Goal: Transaction & Acquisition: Purchase product/service

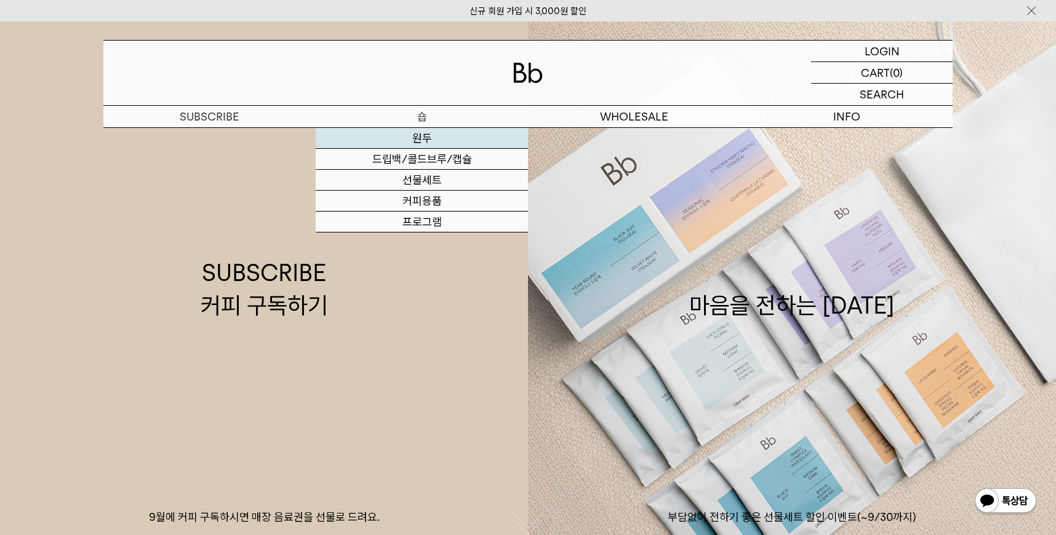
click at [426, 129] on link "원두" at bounding box center [422, 138] width 212 height 21
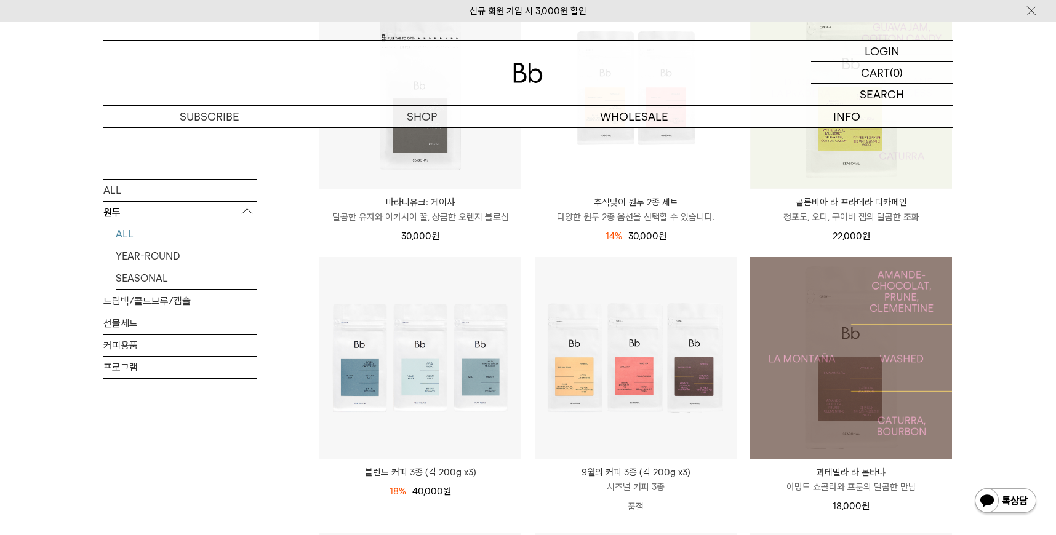
scroll to position [330, 0]
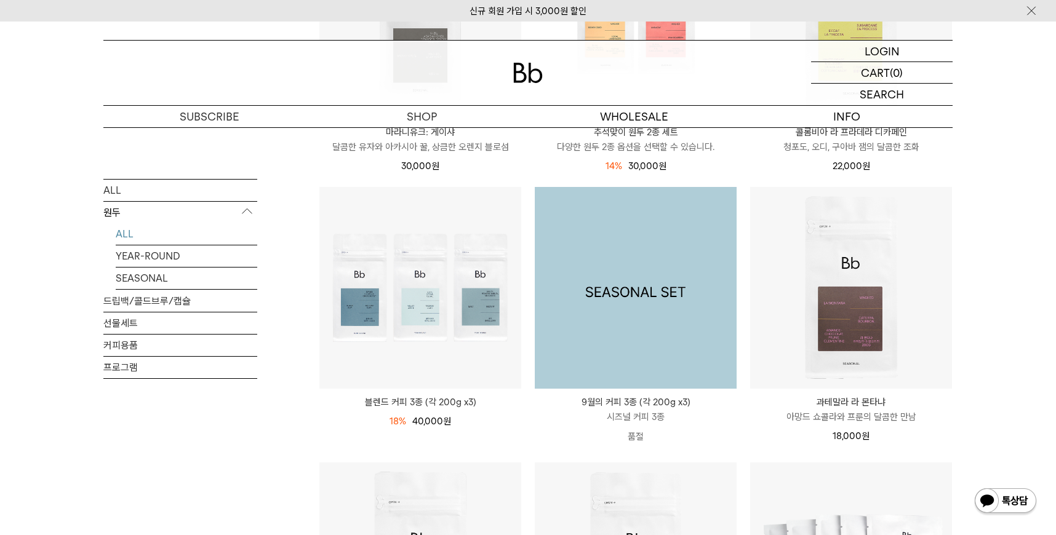
click at [620, 340] on img at bounding box center [636, 288] width 202 height 202
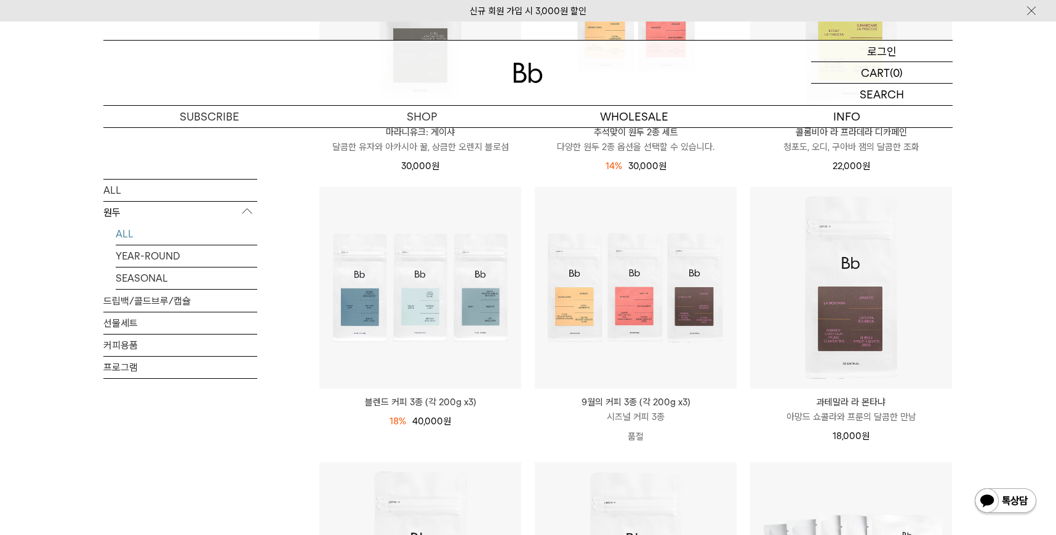
click at [883, 54] on p "로그인" at bounding box center [882, 51] width 30 height 21
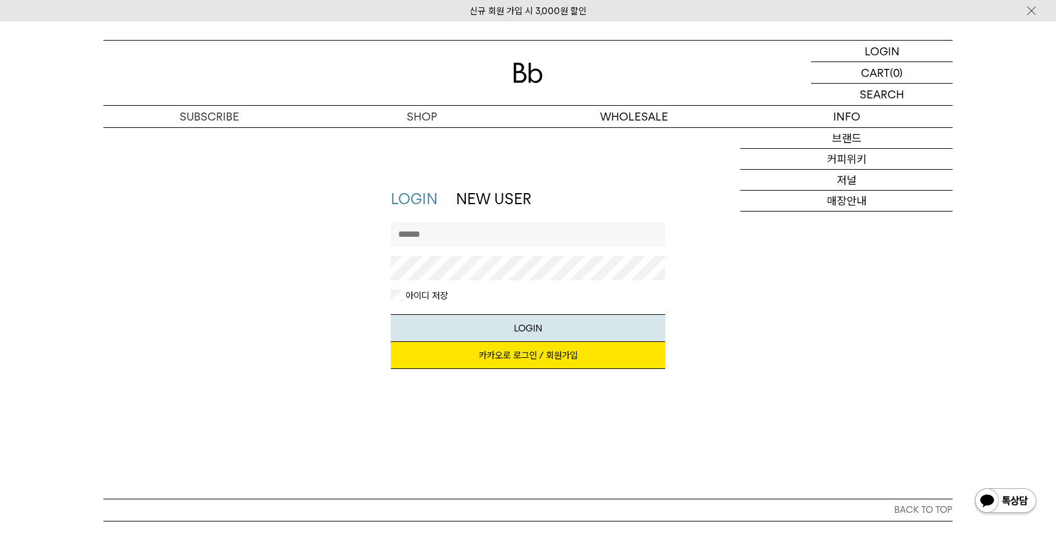
click at [514, 367] on link "카카오로 로그인 / 회원가입" at bounding box center [528, 355] width 275 height 27
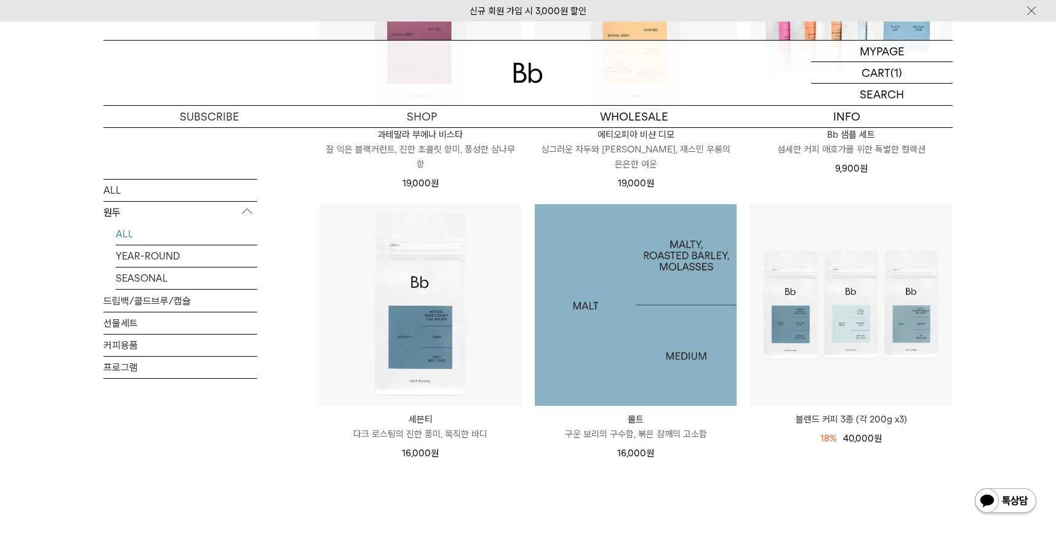
scroll to position [580, 0]
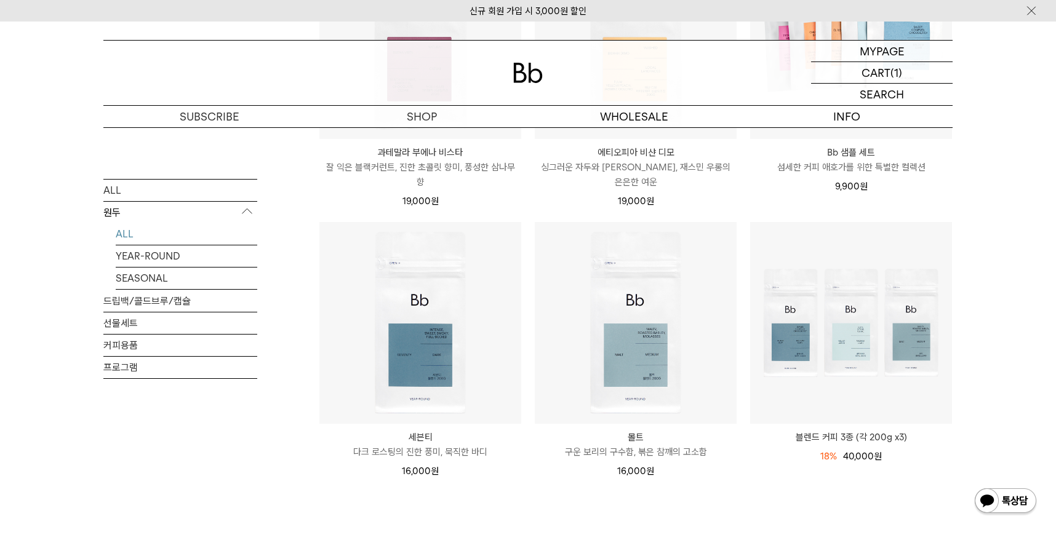
click at [142, 229] on link "ALL" at bounding box center [186, 234] width 141 height 22
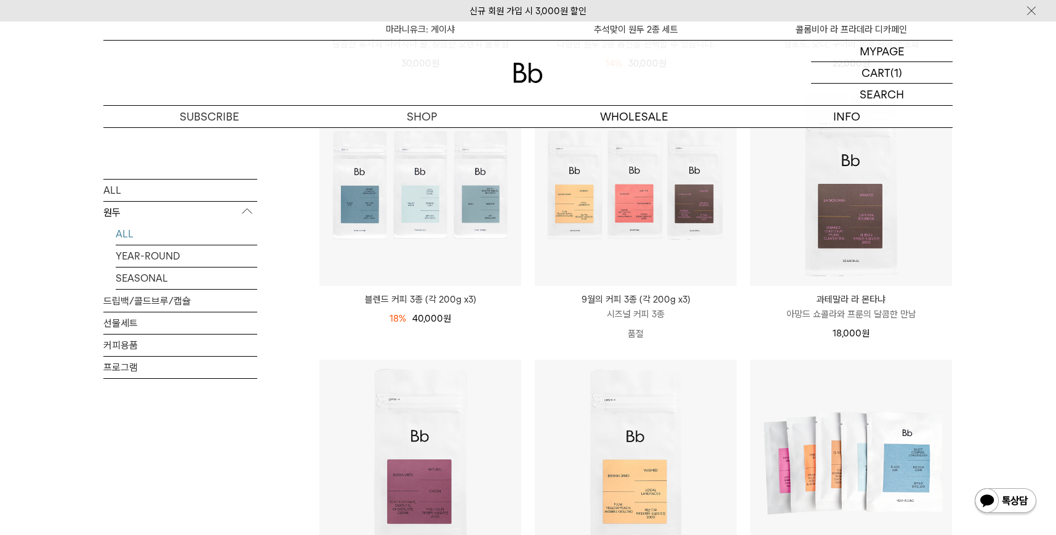
scroll to position [359, 0]
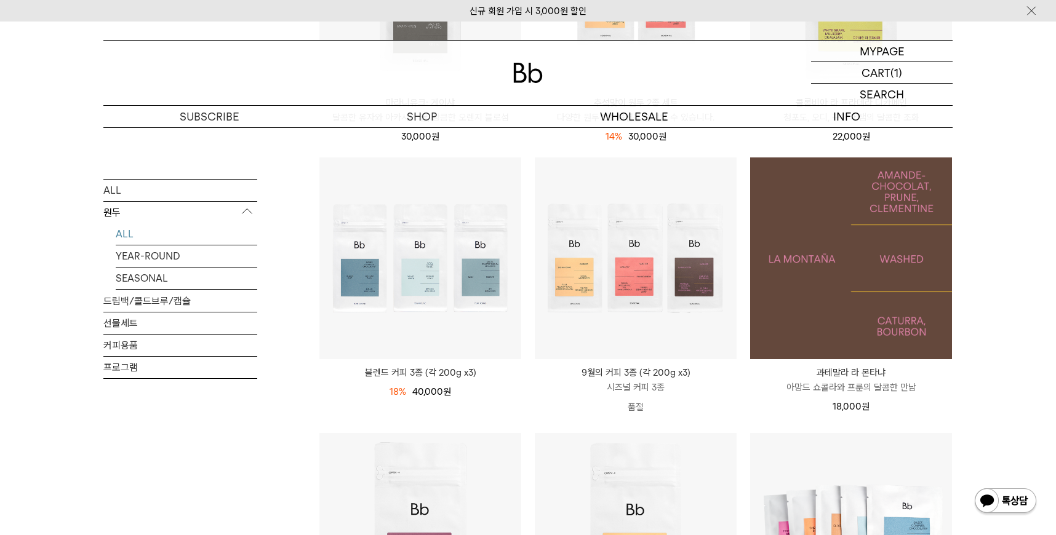
click at [866, 247] on img at bounding box center [851, 258] width 202 height 202
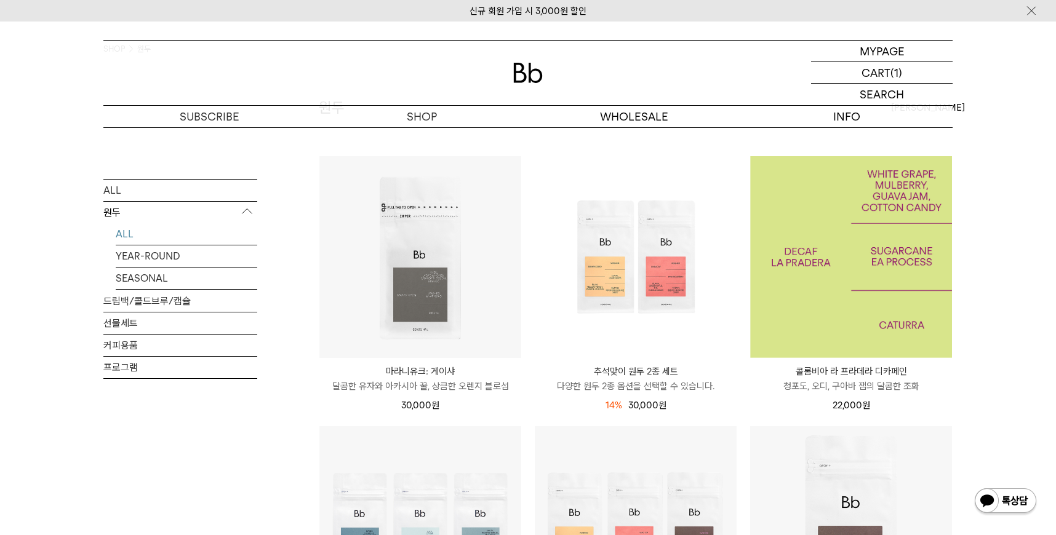
click at [874, 242] on img at bounding box center [851, 257] width 202 height 202
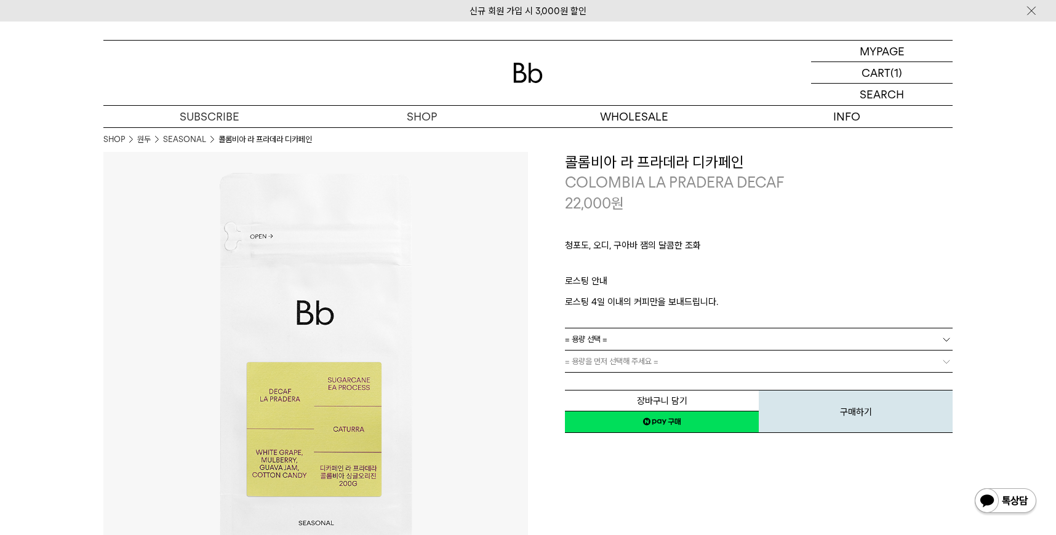
click at [672, 327] on div "청포도, 오디, 구아바 잼의 달콤한 조화 ㅤ 로스팅 안내 로스팅 4일 이내의 커피만을 보내드립니다." at bounding box center [759, 270] width 388 height 114
click at [671, 331] on link "= 용량 선택 =" at bounding box center [759, 340] width 388 height 22
click at [608, 348] on link "= 용량 선택 =" at bounding box center [759, 340] width 388 height 22
click at [604, 371] on li "200g" at bounding box center [764, 362] width 375 height 22
click at [608, 359] on span "= 분쇄도 선택 =" at bounding box center [589, 362] width 49 height 22
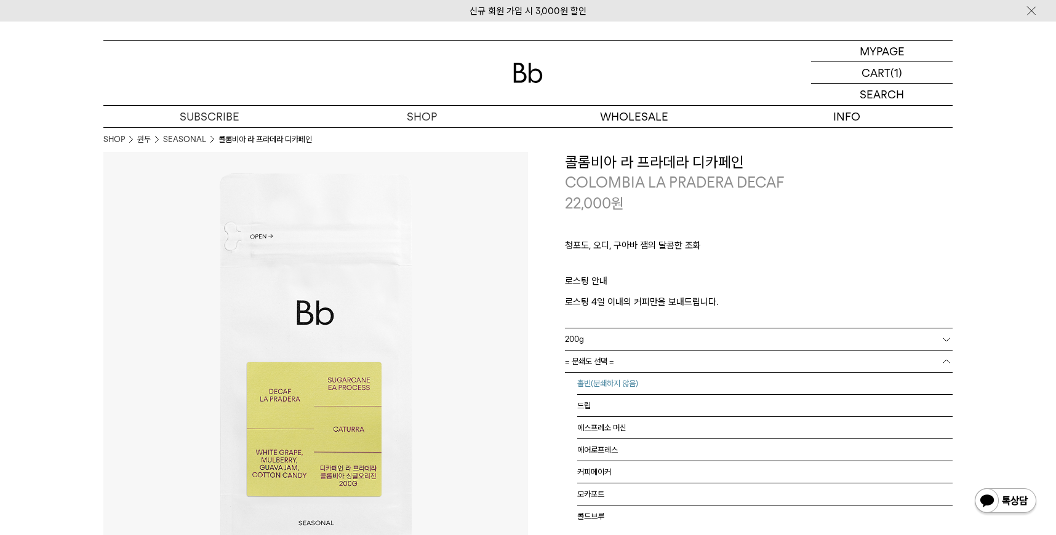
click at [613, 377] on li "홀빈(분쇄하지 않음)" at bounding box center [764, 384] width 375 height 22
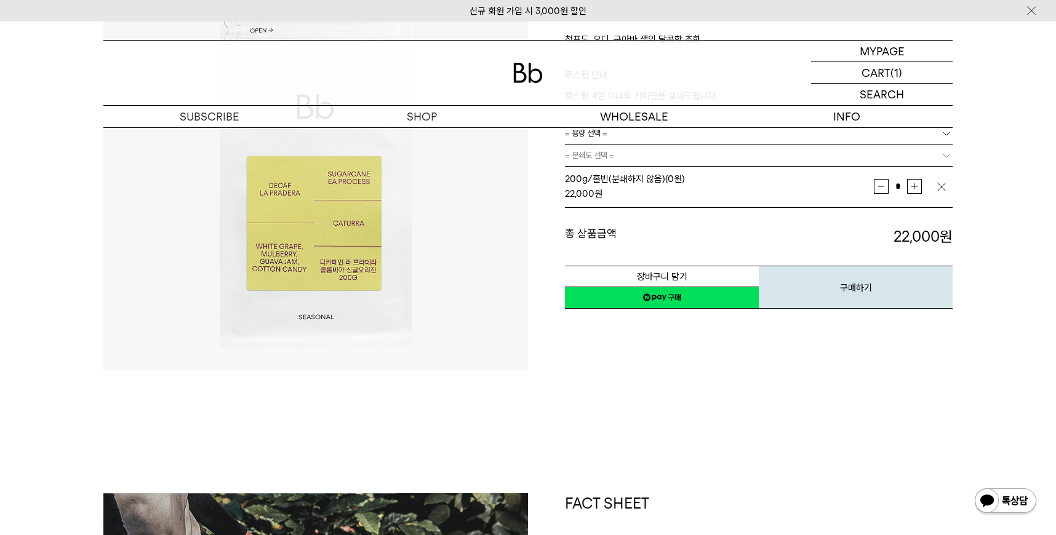
scroll to position [249, 0]
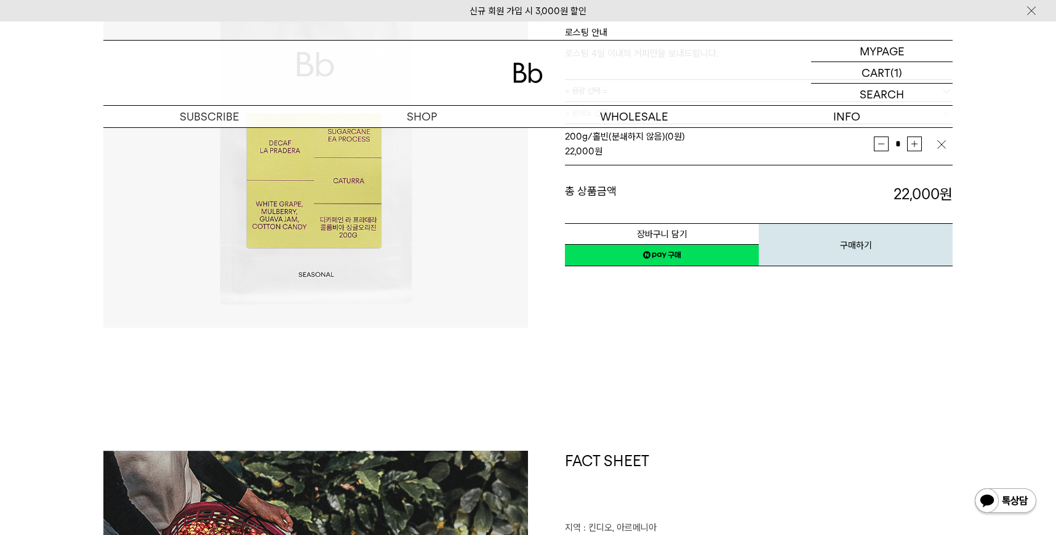
click at [684, 221] on div "장바구니 담기 찜하기 NAVER 네이버 ID로 간편구매 네이버페이 네이버페이 구매하기 찜하기 이전 이벤트 Npay 머니 우리 통장 최대 1만원…" at bounding box center [759, 236] width 388 height 63
click at [684, 228] on button "장바구니 담기" at bounding box center [662, 234] width 194 height 22
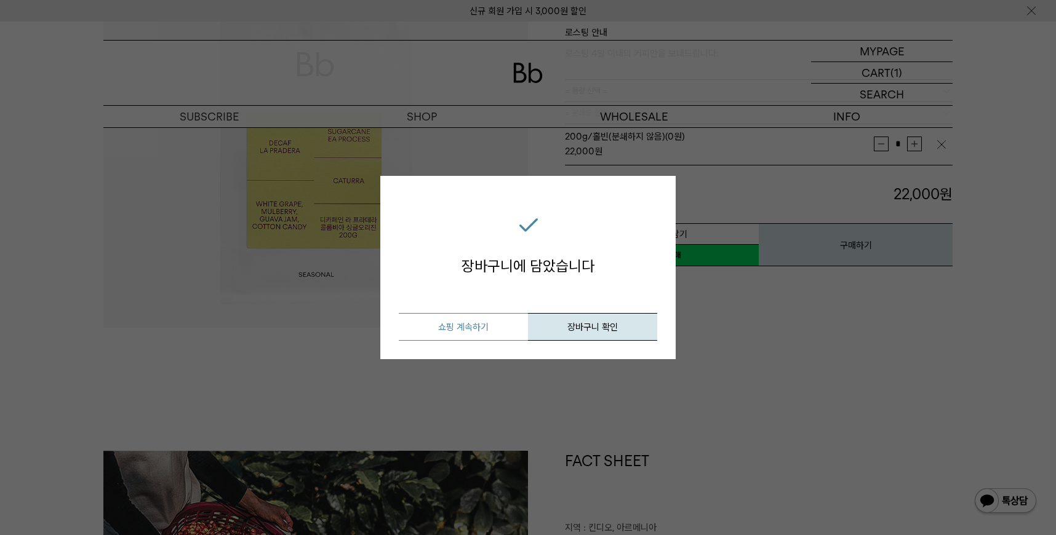
click at [496, 325] on button "쇼핑 계속하기" at bounding box center [463, 327] width 129 height 28
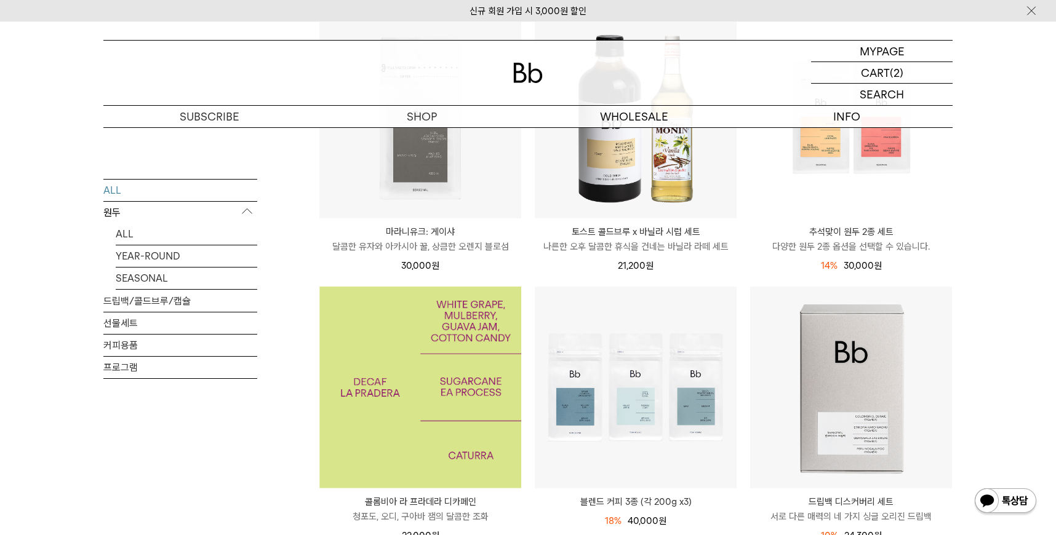
scroll to position [125, 0]
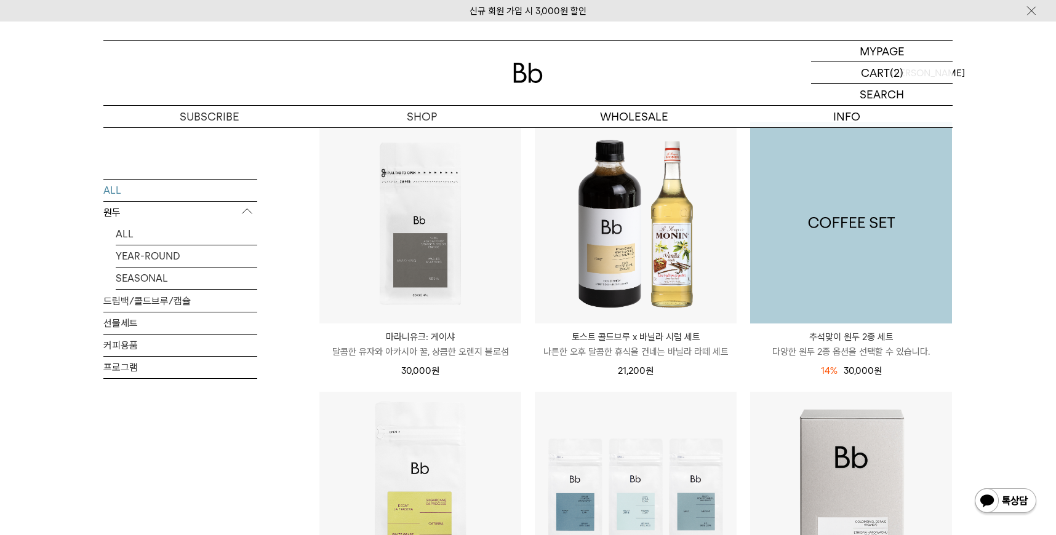
click at [845, 271] on img at bounding box center [851, 223] width 202 height 202
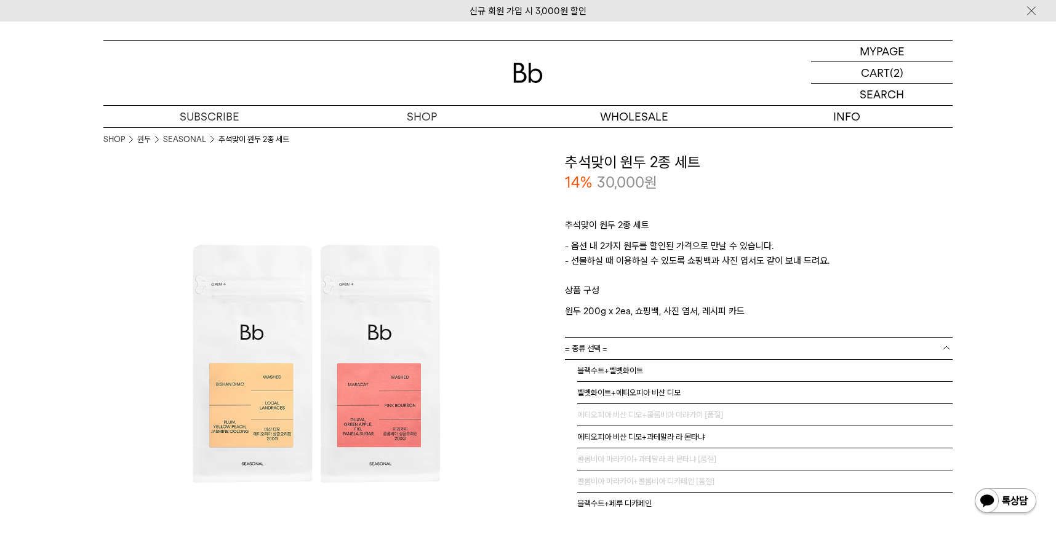
click at [638, 354] on link "= 종류 선택 =" at bounding box center [759, 349] width 388 height 22
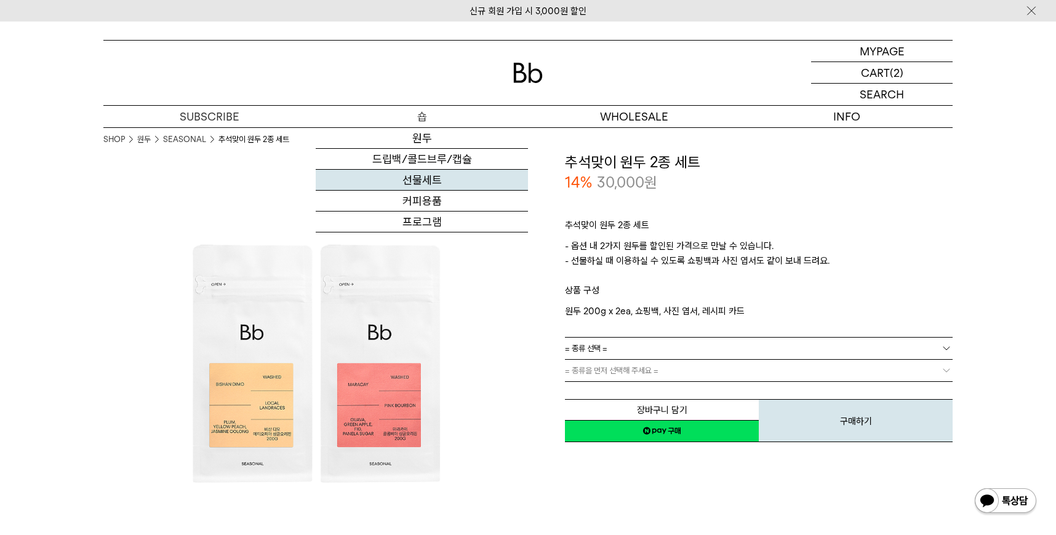
click at [419, 186] on link "선물세트" at bounding box center [422, 180] width 212 height 21
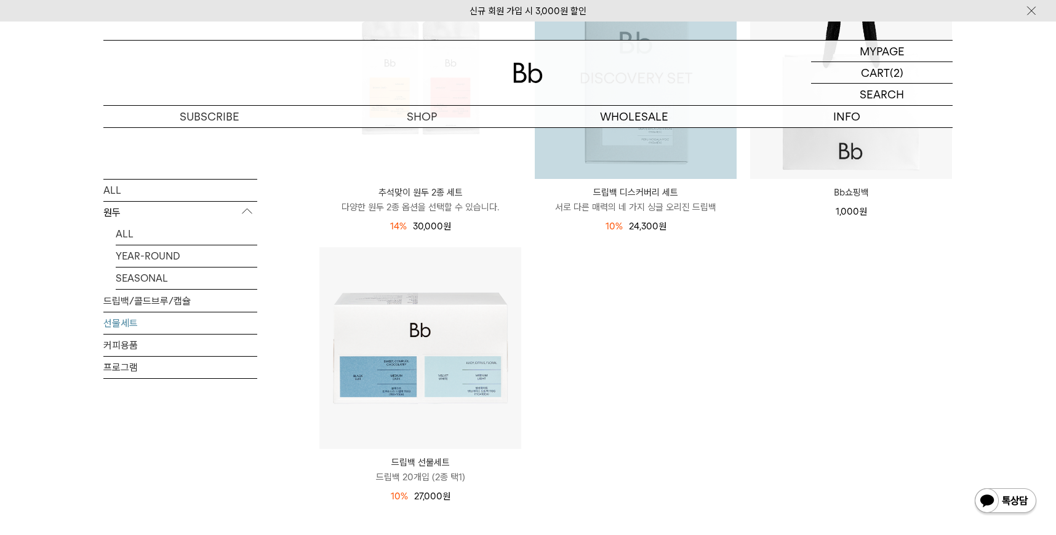
scroll to position [354, 0]
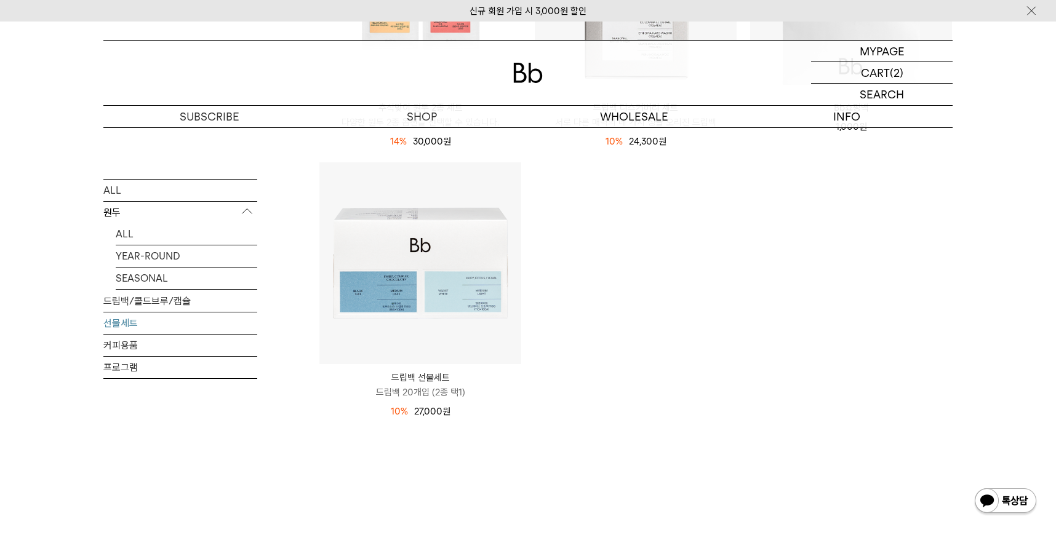
click at [650, 140] on span "24,300 원" at bounding box center [648, 141] width 38 height 11
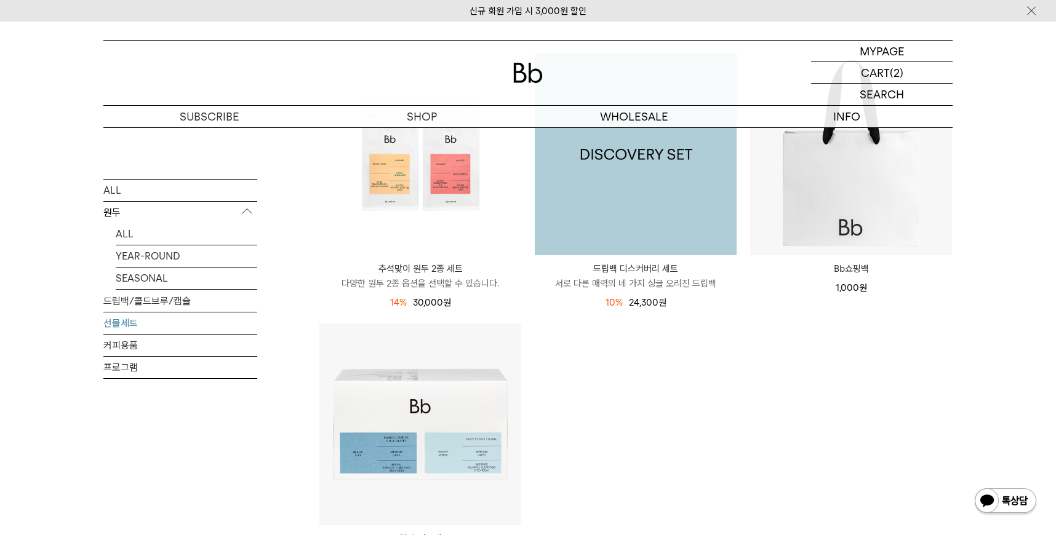
scroll to position [167, 0]
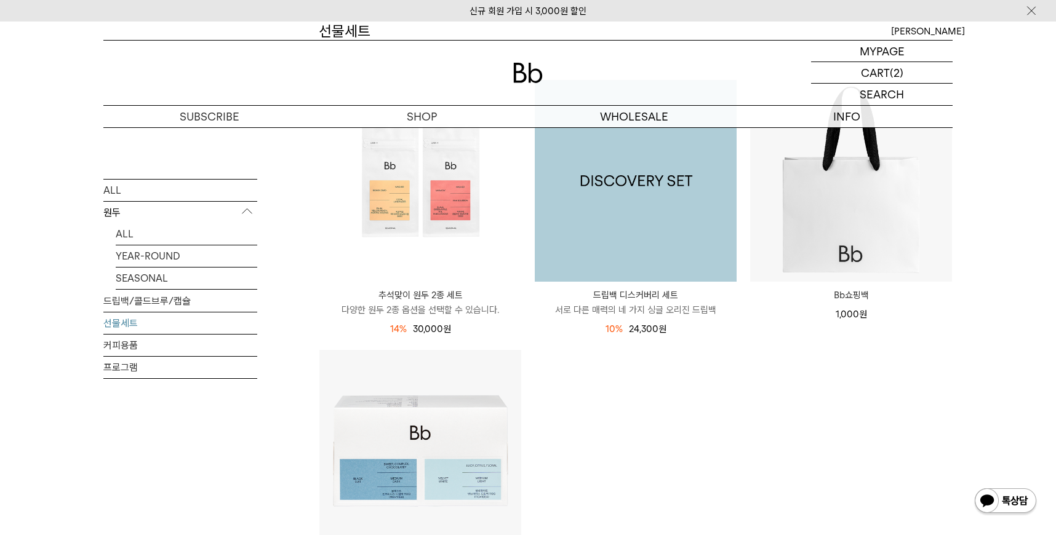
click at [671, 181] on img at bounding box center [636, 181] width 202 height 202
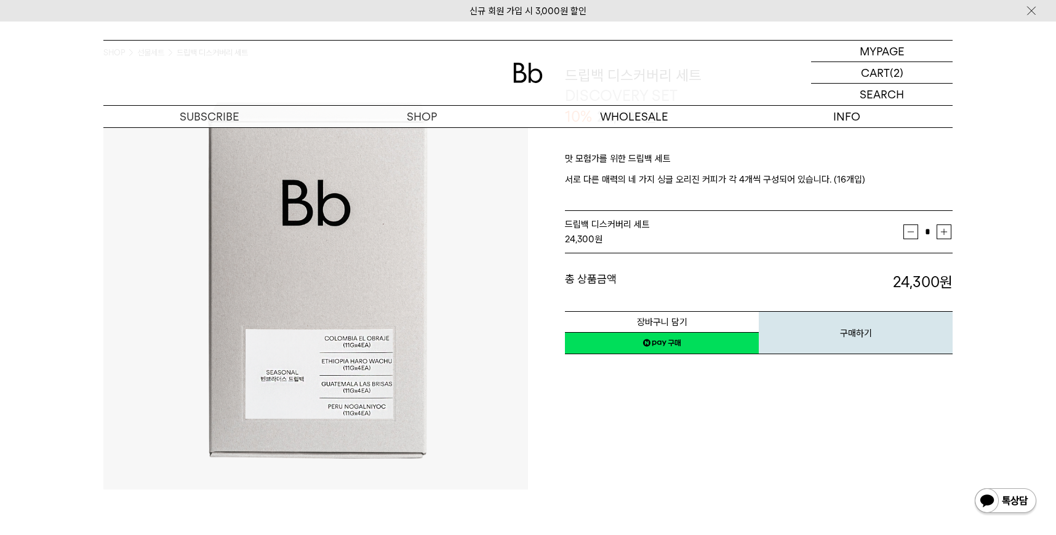
click at [951, 235] on td "* 증가 감소" at bounding box center [927, 232] width 49 height 31
click at [949, 234] on button "증가" at bounding box center [943, 232] width 15 height 15
type input "*"
click at [684, 317] on button "장바구니 담기" at bounding box center [662, 322] width 194 height 22
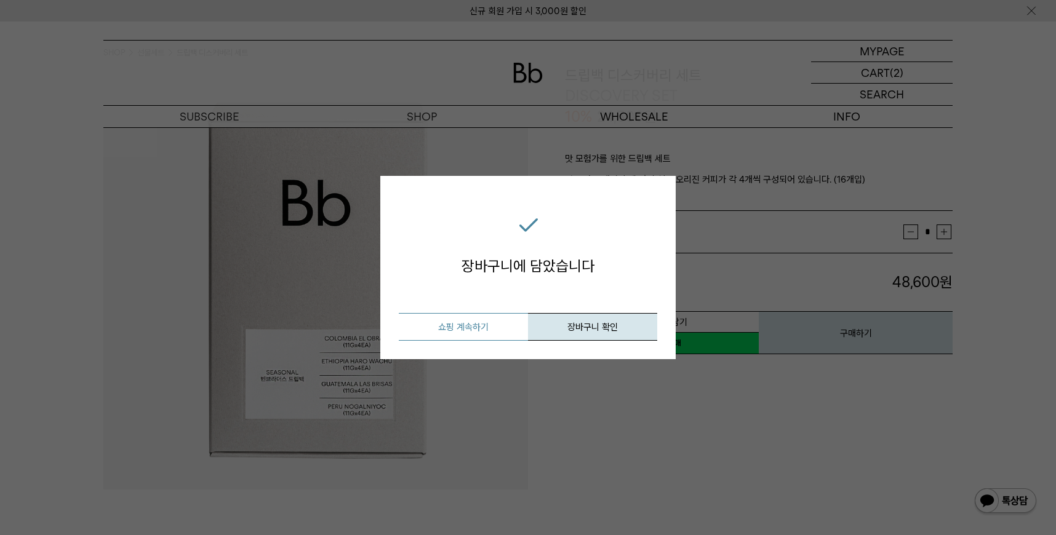
click at [474, 327] on button "쇼핑 계속하기" at bounding box center [463, 327] width 129 height 28
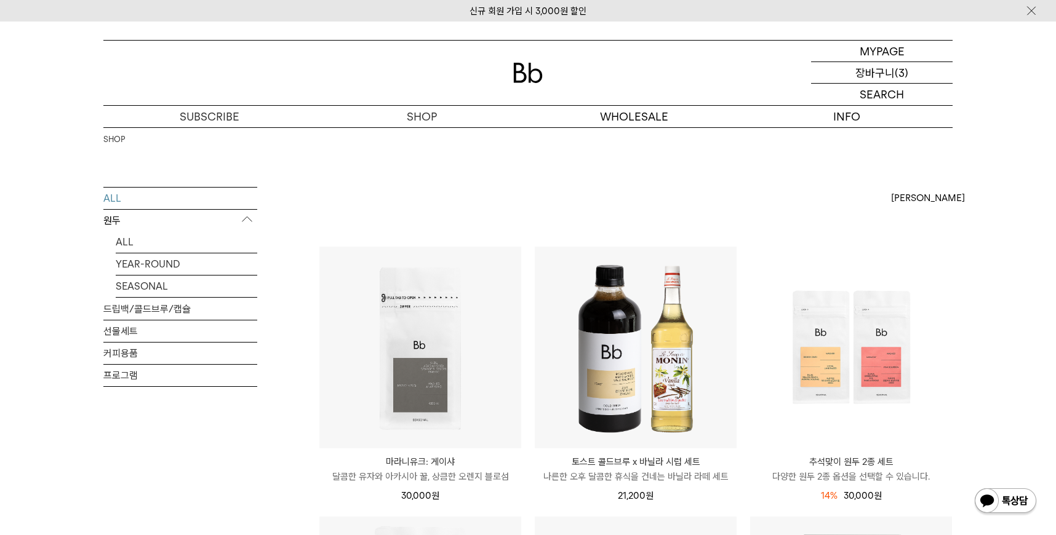
click at [877, 76] on p "장바구니" at bounding box center [874, 72] width 39 height 21
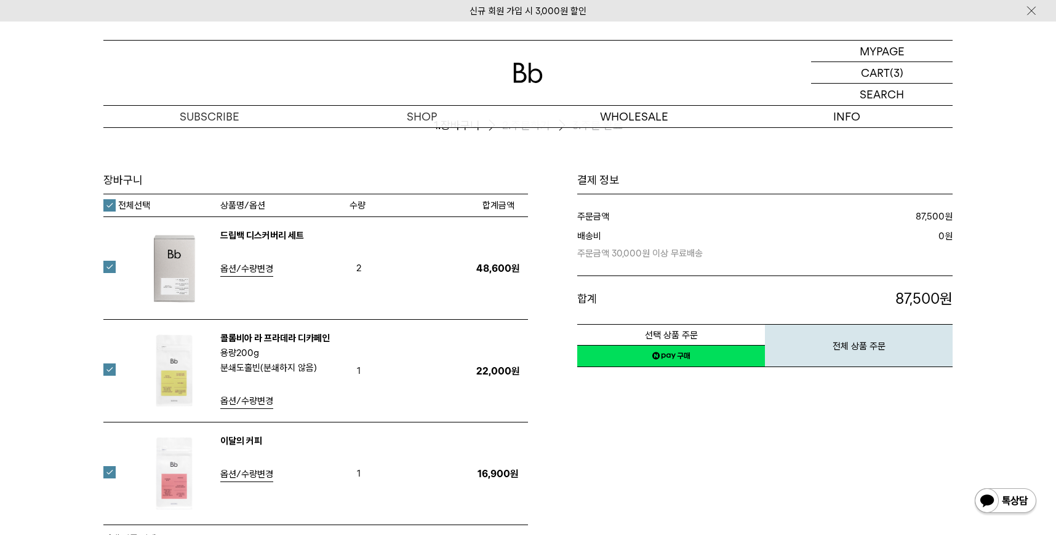
scroll to position [98, 0]
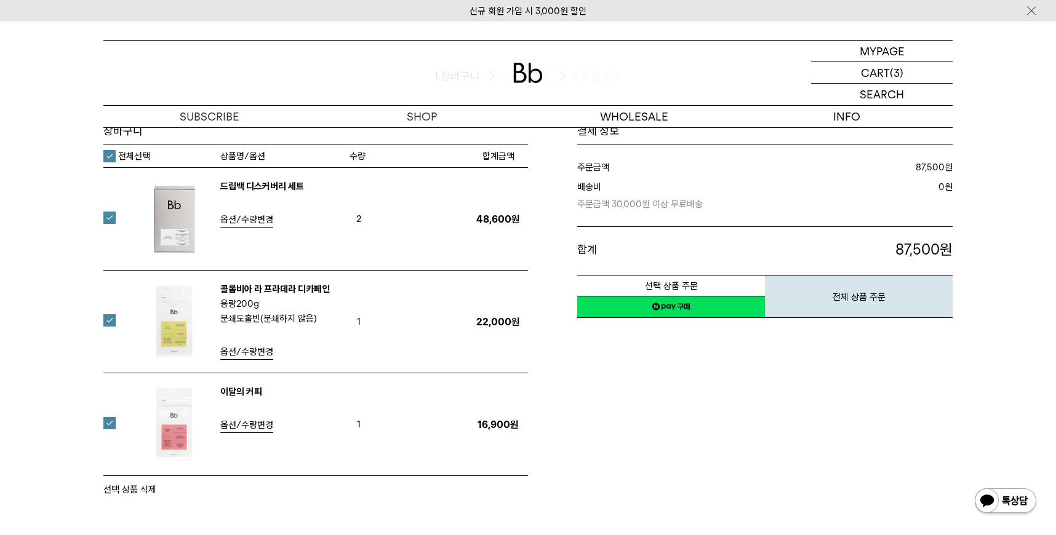
drag, startPoint x: 667, startPoint y: 161, endPoint x: 672, endPoint y: 241, distance: 80.8
click at [672, 241] on div "주문금액 87,500 원 배송비 주문금액 30,000원 이상 무료배송 0 원 합계 87,500" at bounding box center [764, 210] width 375 height 130
click at [672, 241] on dt "합계" at bounding box center [661, 249] width 169 height 21
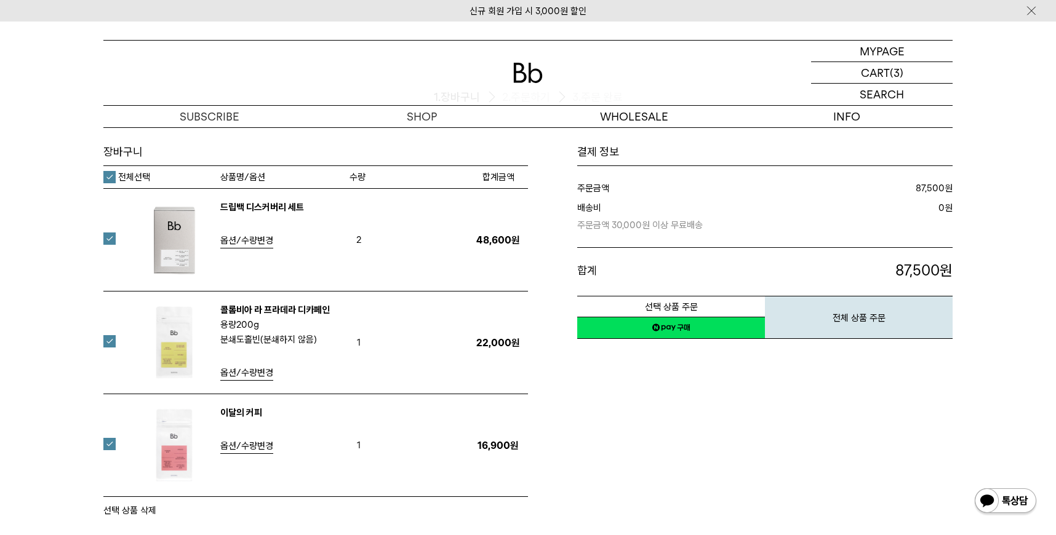
scroll to position [49, 0]
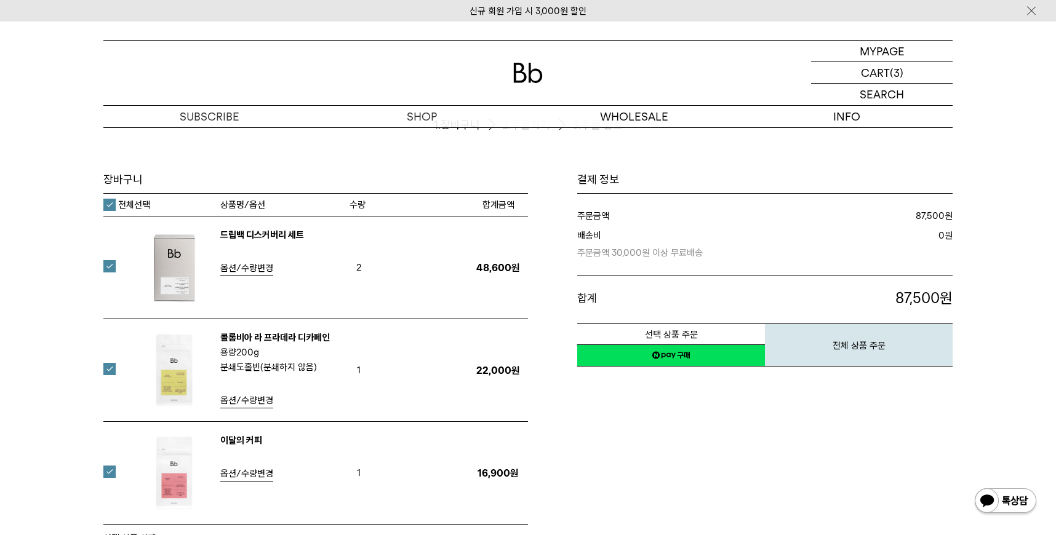
click at [108, 258] on tr "드립백 디스커버리 세트 옵션/수량변경 2 48,600원 적립금" at bounding box center [315, 268] width 424 height 103
click at [111, 265] on label at bounding box center [116, 266] width 27 height 12
click at [111, 369] on label at bounding box center [116, 369] width 27 height 12
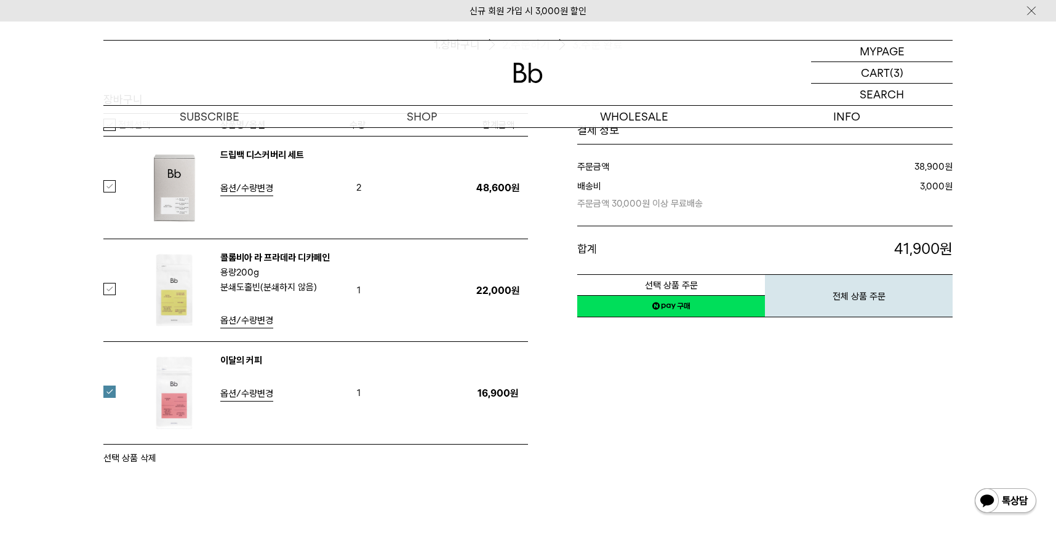
scroll to position [167, 0]
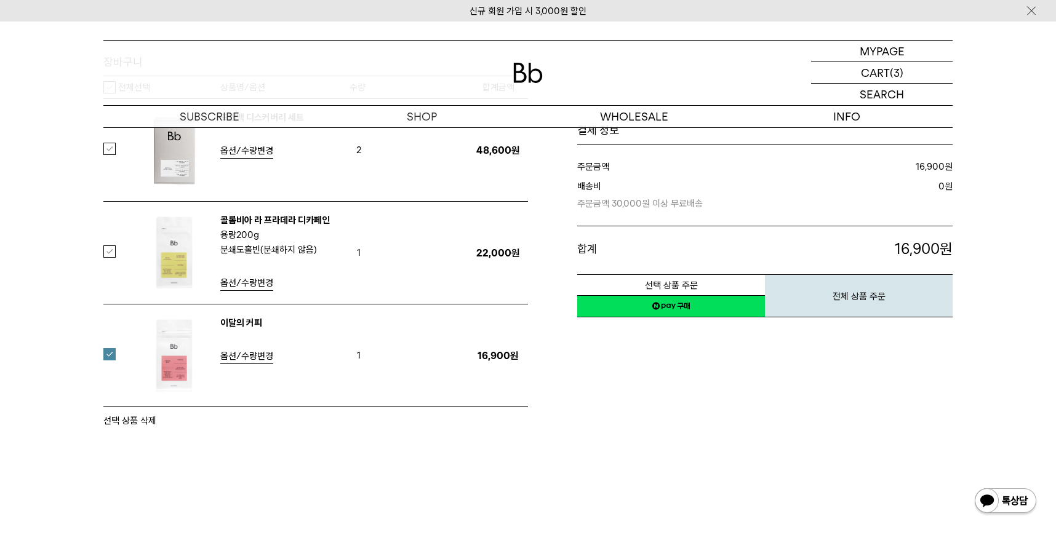
click at [124, 419] on button "선택 상품 삭제" at bounding box center [129, 420] width 53 height 15
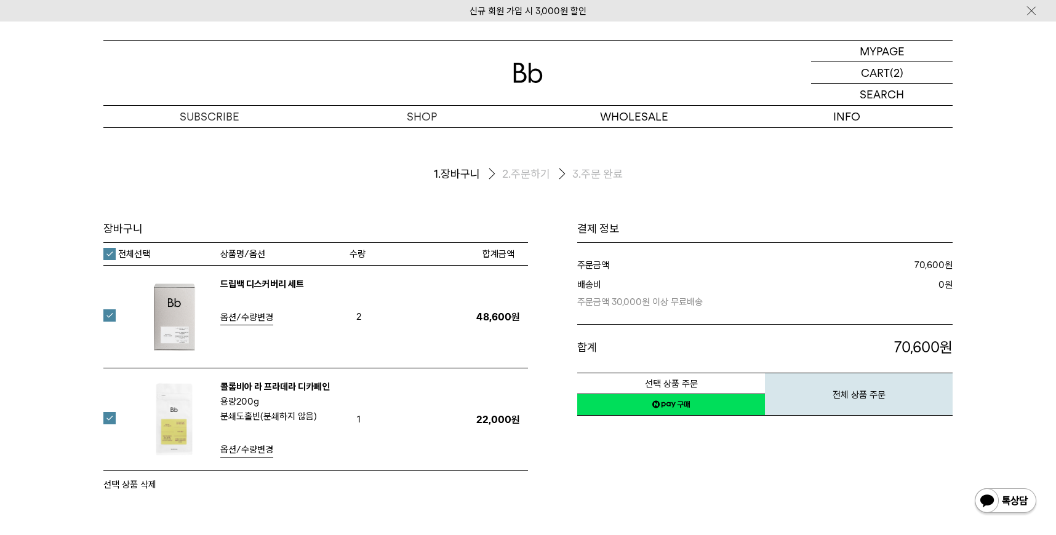
click at [684, 404] on link "네이버페이 구매하기" at bounding box center [671, 405] width 188 height 22
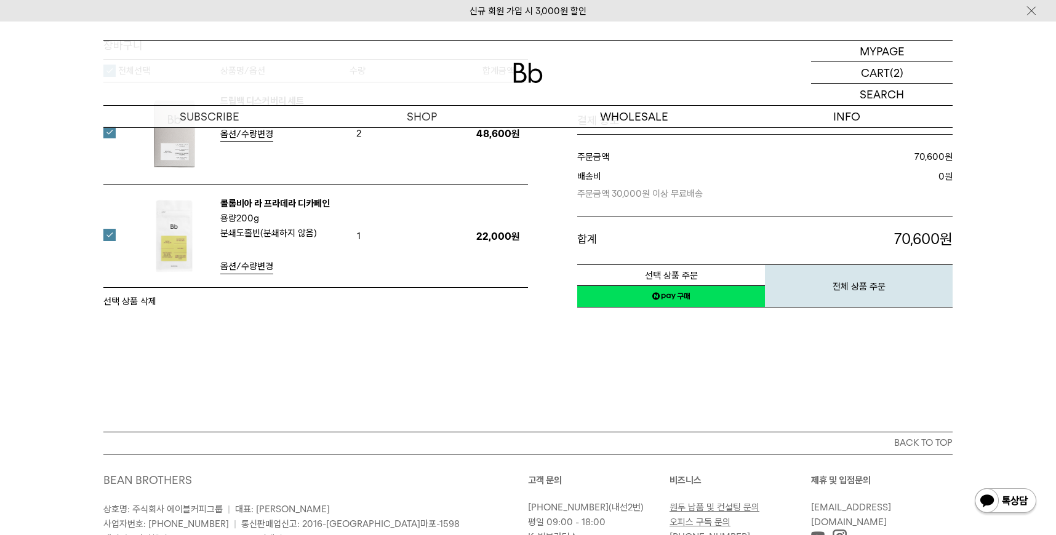
scroll to position [60, 0]
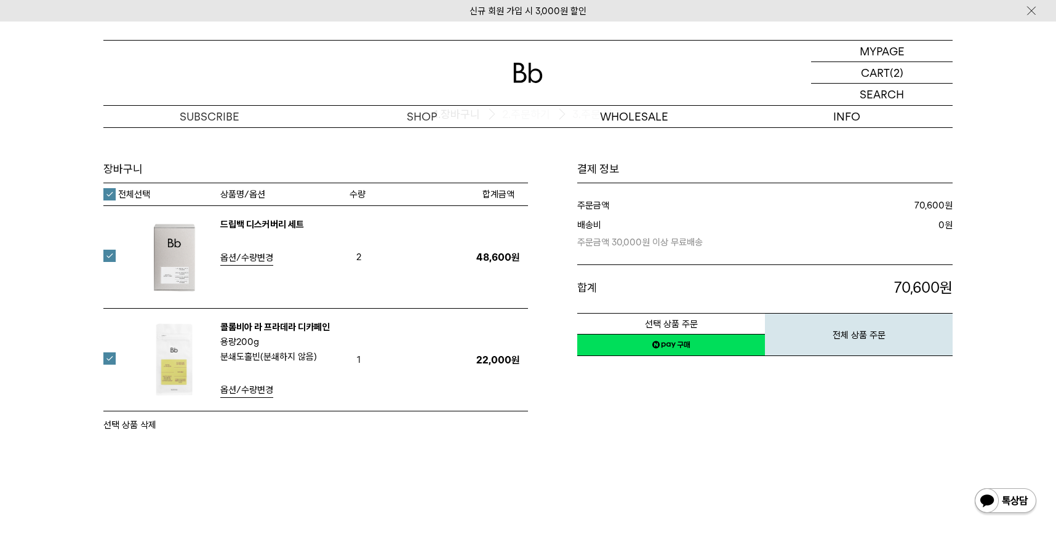
click at [702, 348] on link "네이버페이 구매하기" at bounding box center [671, 345] width 188 height 22
click at [795, 324] on button "전체 상품 주문" at bounding box center [859, 334] width 188 height 43
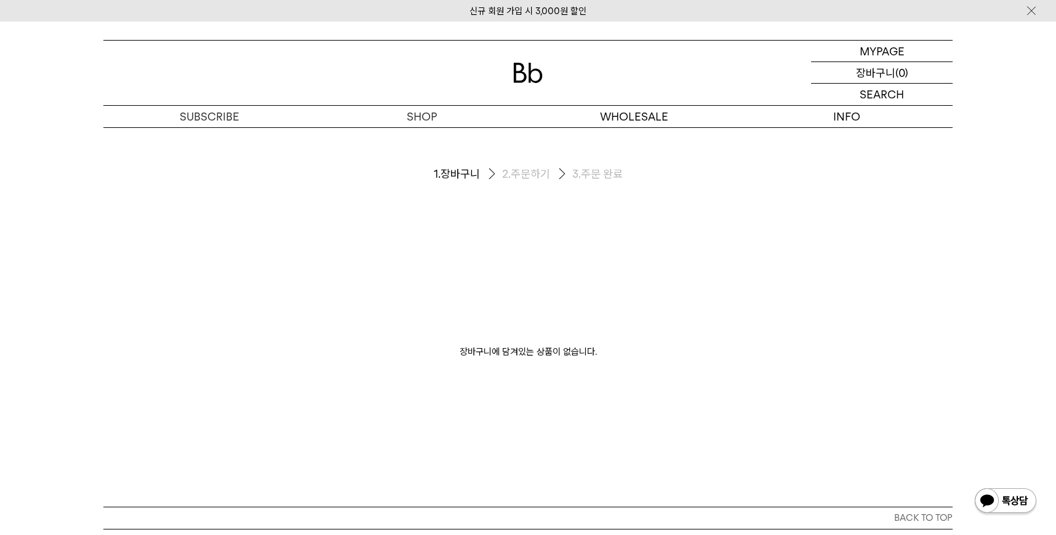
click at [885, 71] on p "장바구니" at bounding box center [875, 72] width 39 height 21
click at [886, 54] on p "마이페이지" at bounding box center [881, 51] width 49 height 21
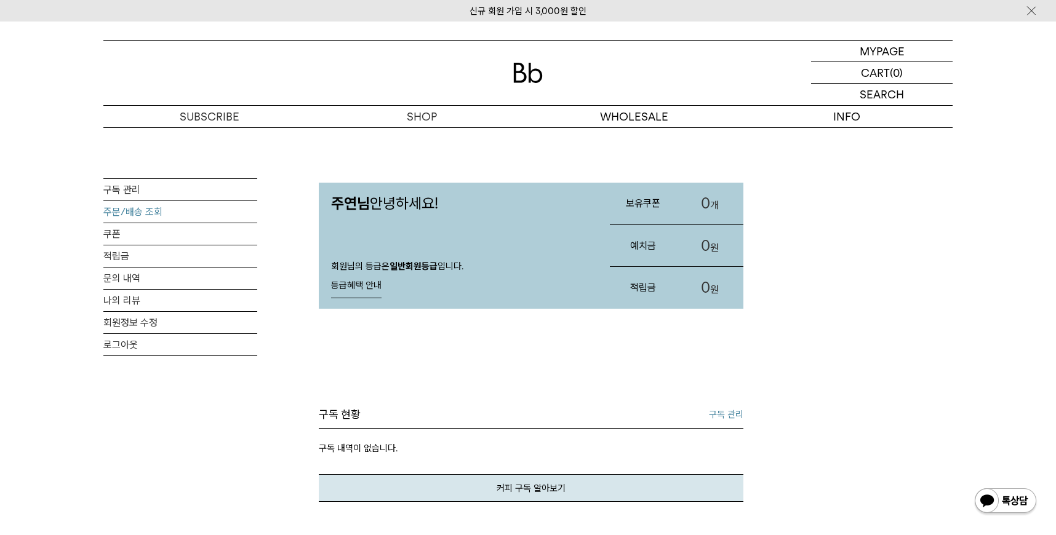
click at [165, 218] on link "주문/배송 조회" at bounding box center [180, 212] width 154 height 22
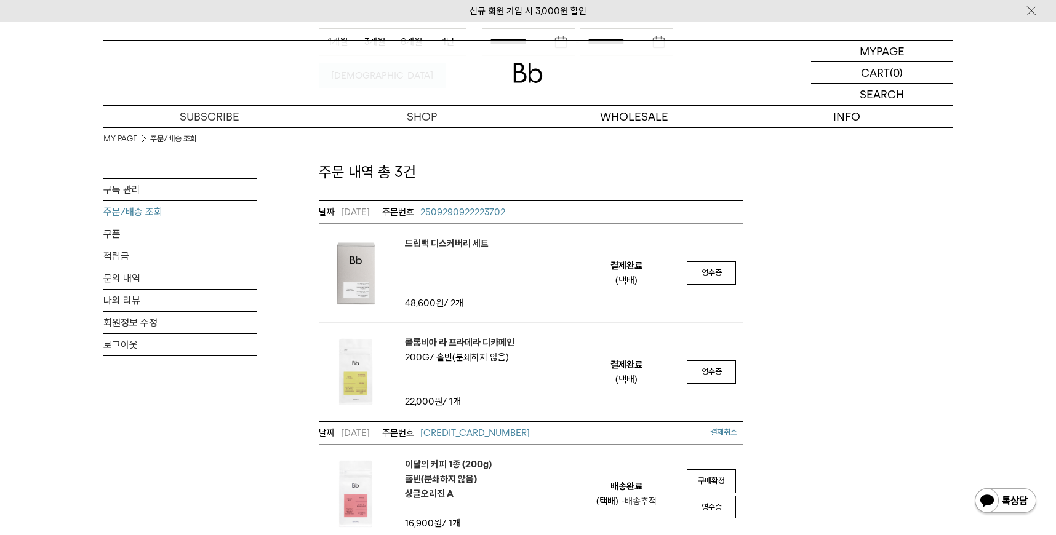
scroll to position [341, 0]
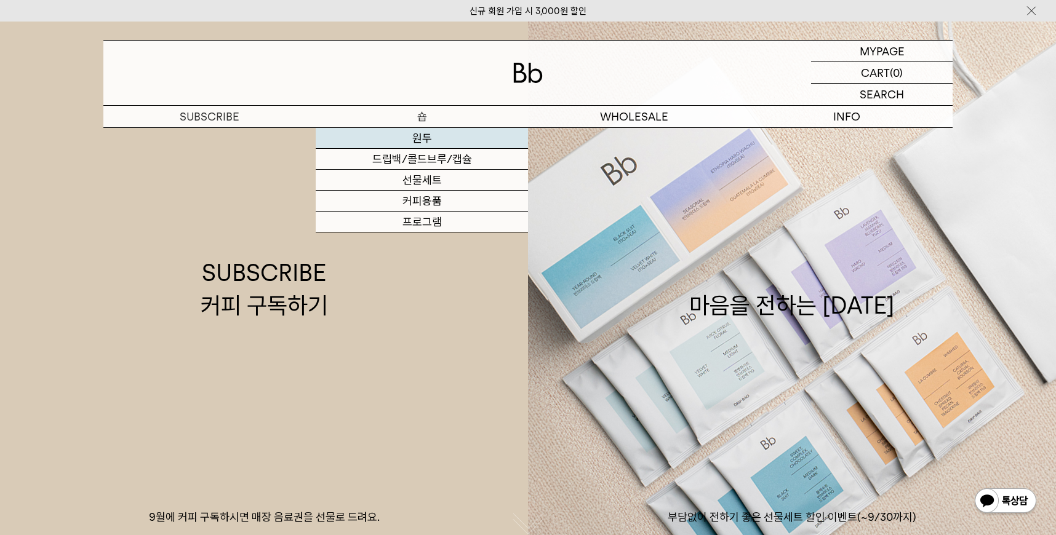
click at [421, 140] on link "원두" at bounding box center [422, 138] width 212 height 21
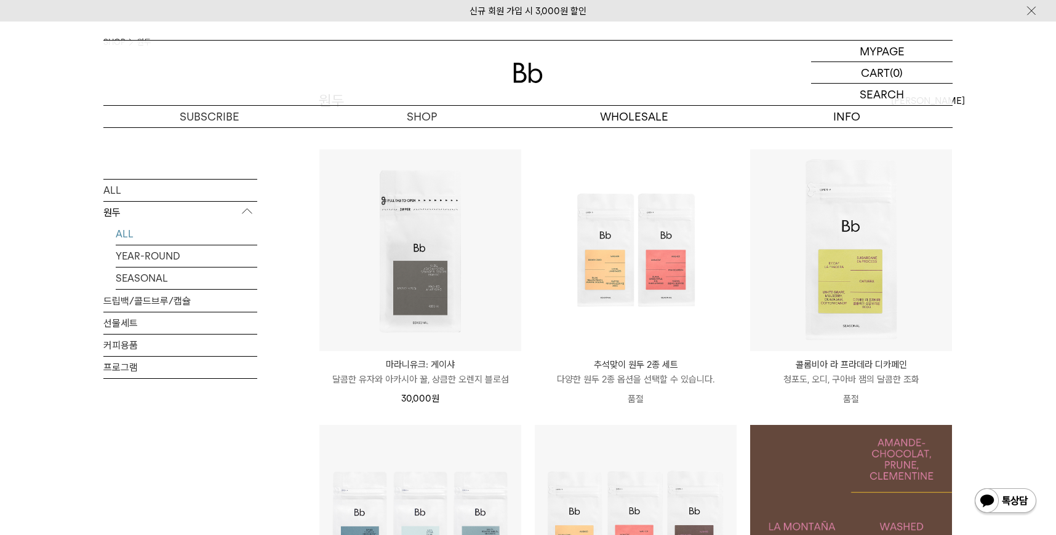
scroll to position [255, 0]
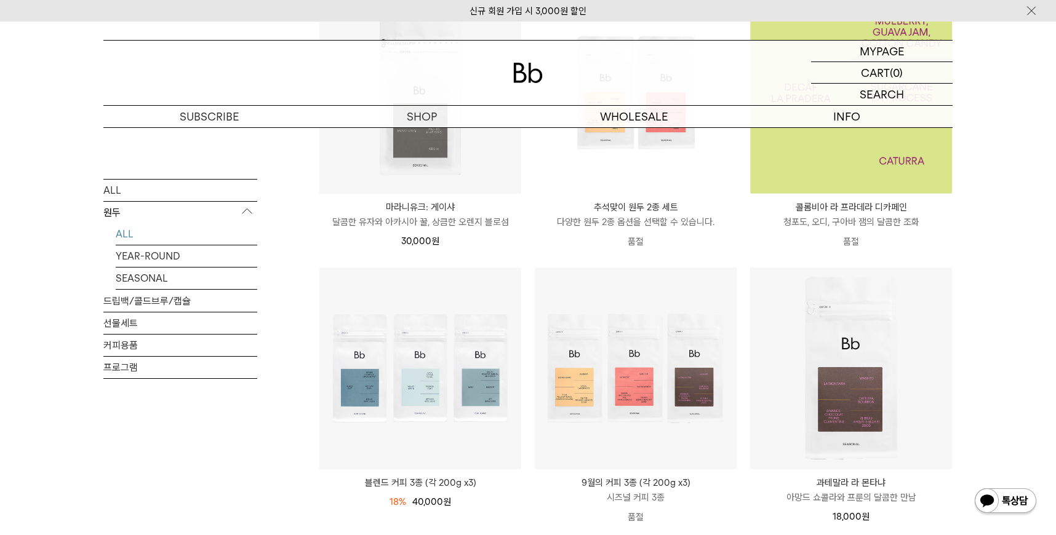
click at [845, 167] on img at bounding box center [851, 93] width 202 height 202
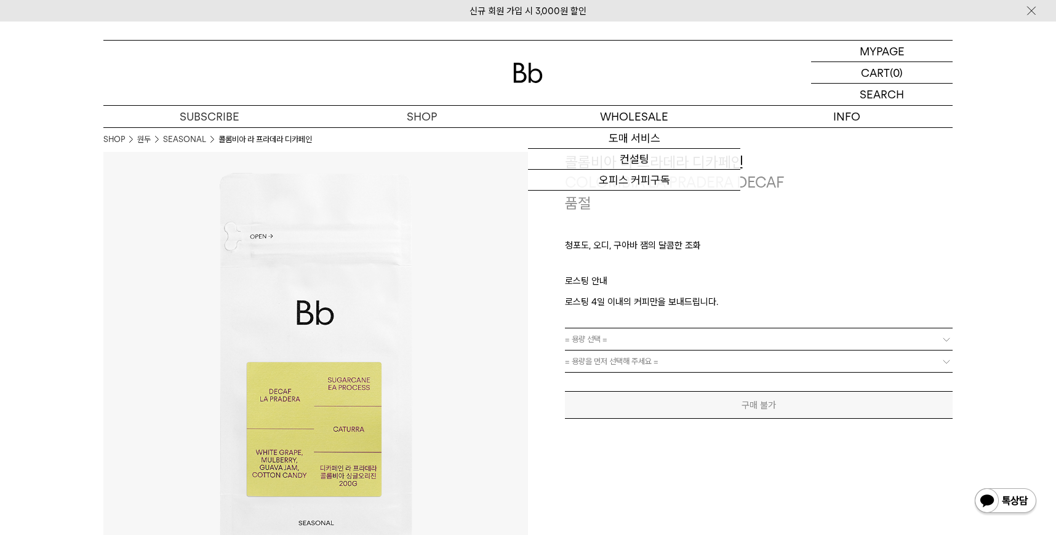
click at [517, 76] on img at bounding box center [528, 73] width 30 height 20
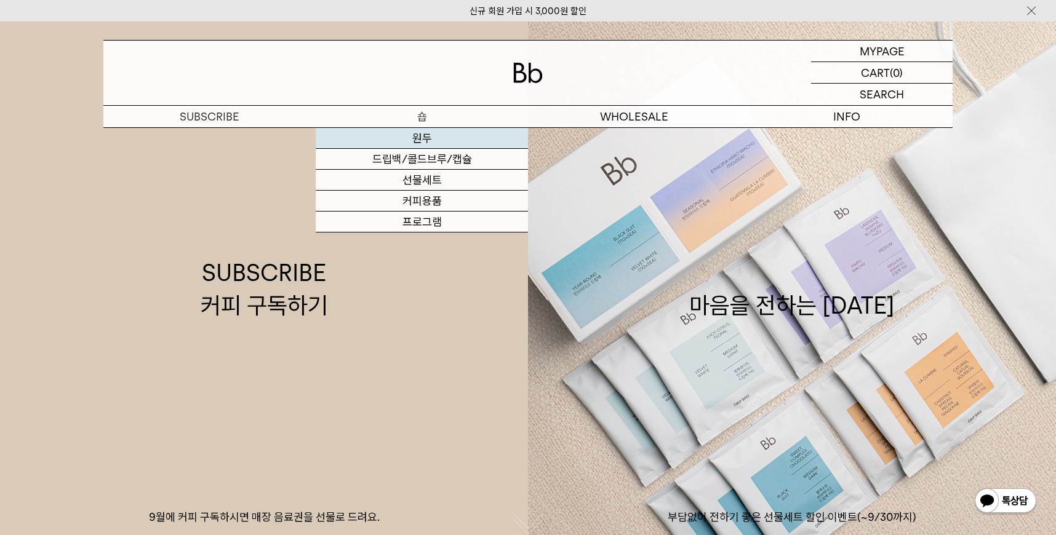
click at [412, 134] on link "원두" at bounding box center [422, 138] width 212 height 21
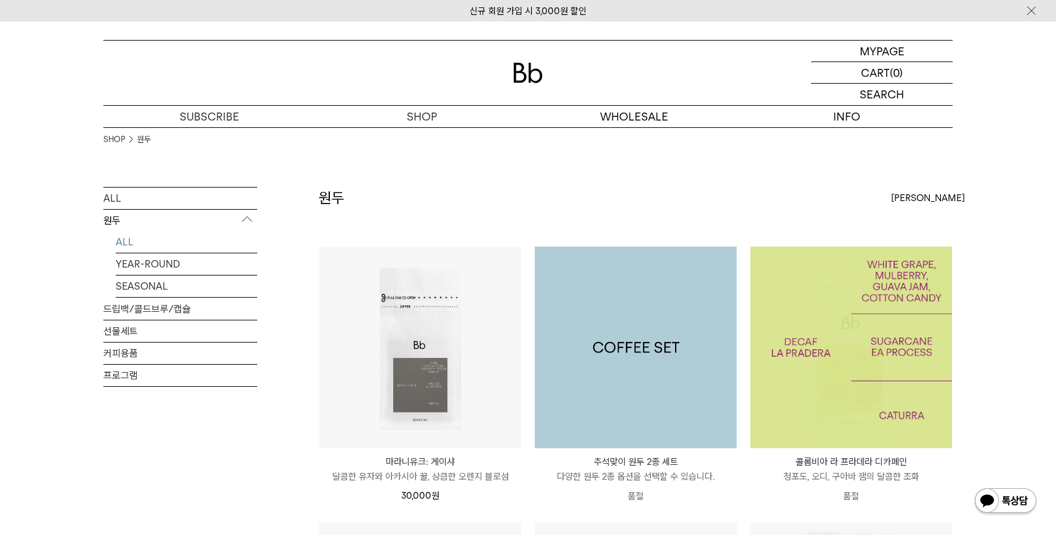
click at [628, 338] on img at bounding box center [636, 348] width 202 height 202
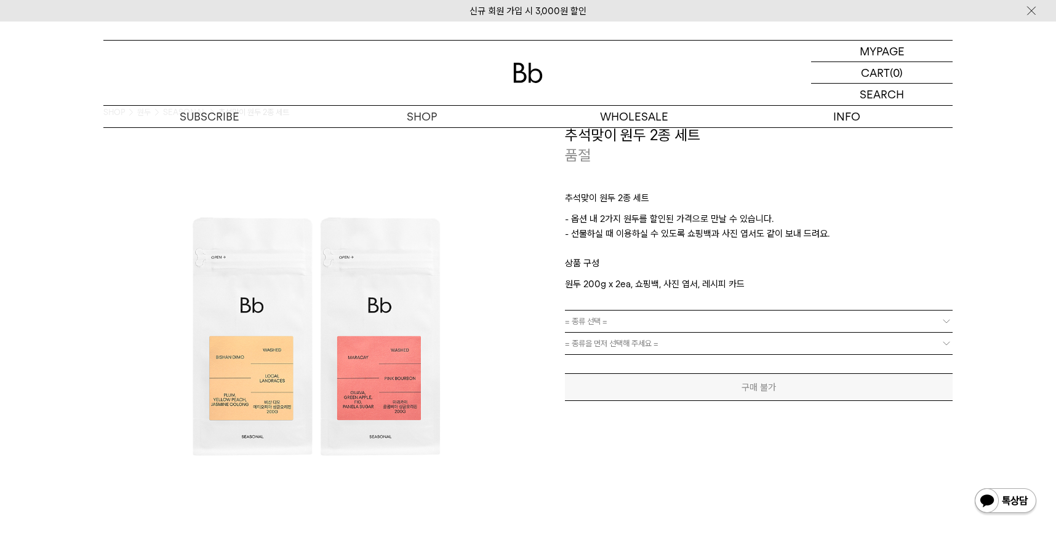
scroll to position [27, 0]
click at [618, 300] on div "추석맞이 원두 2종 세트 - 옵션 내 2가지 원두를 할인된 가격으로 만날 수 있습니다. - 선물하실 때 이용하실 수 있도록 쇼핑백과 사진 엽서…" at bounding box center [759, 238] width 388 height 144
click at [621, 321] on link "= 종류 선택 =" at bounding box center [759, 322] width 388 height 22
click at [533, 73] on img at bounding box center [528, 73] width 30 height 20
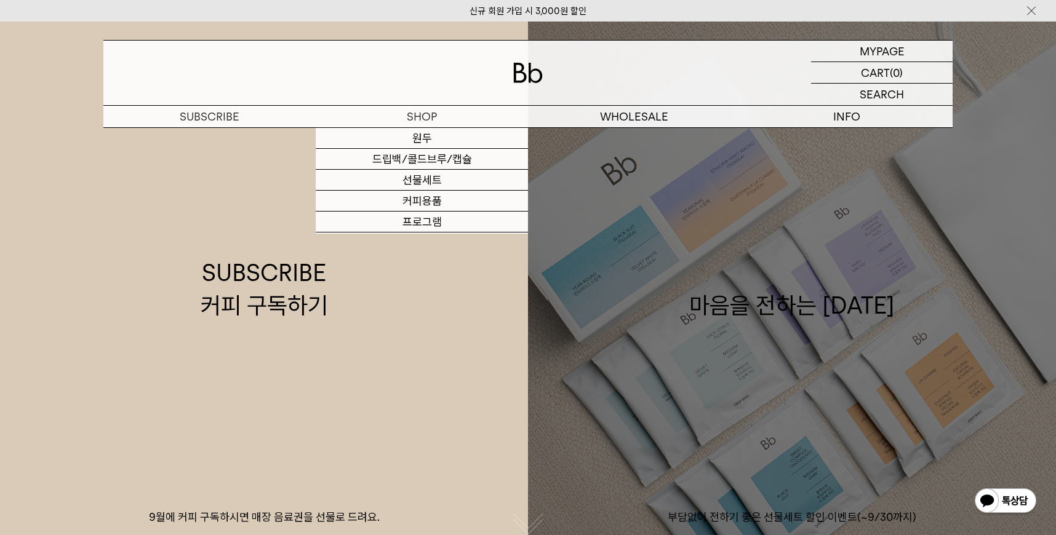
click at [732, 319] on div "마음을 전하는 추석" at bounding box center [791, 289] width 205 height 65
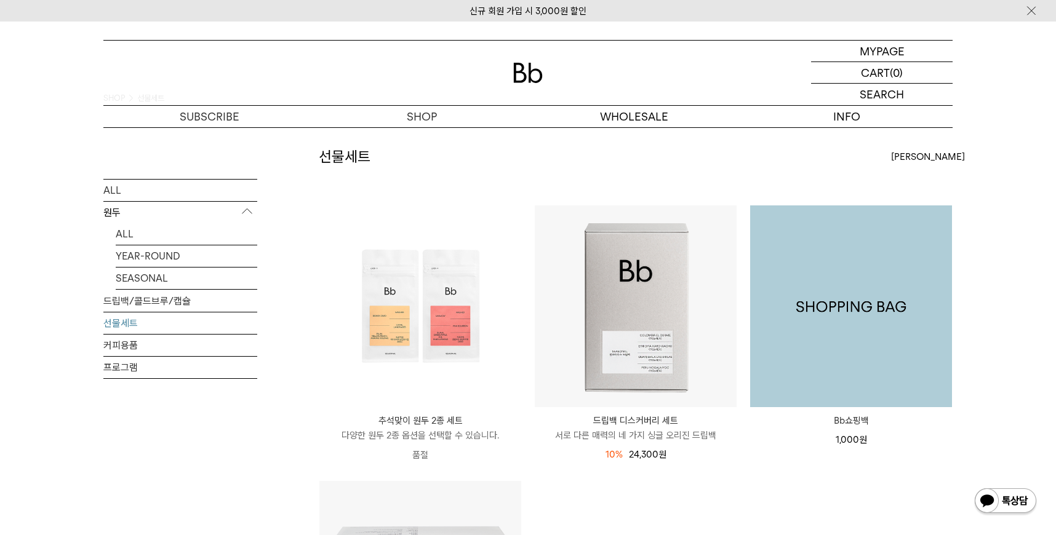
scroll to position [210, 0]
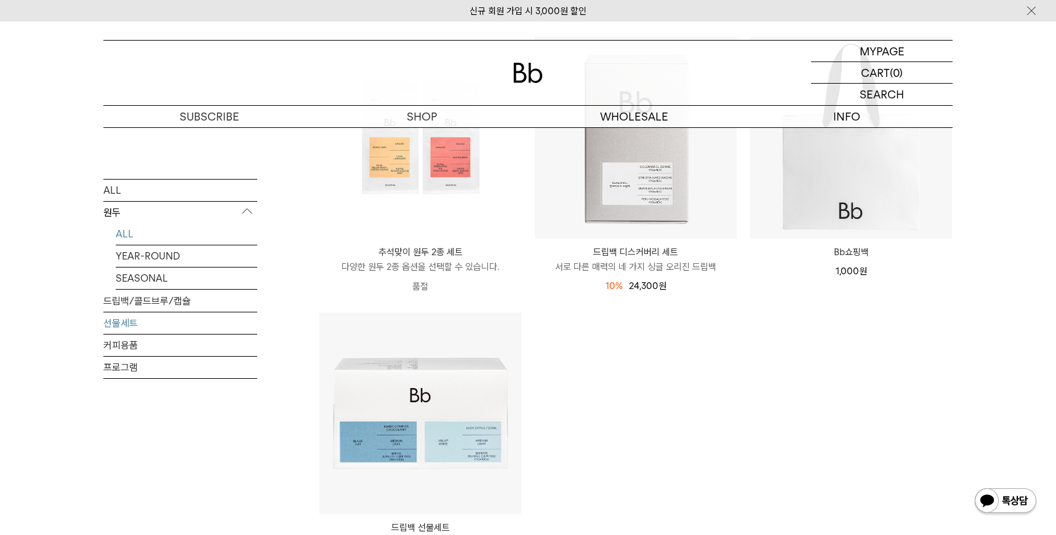
click at [157, 236] on link "ALL" at bounding box center [186, 234] width 141 height 22
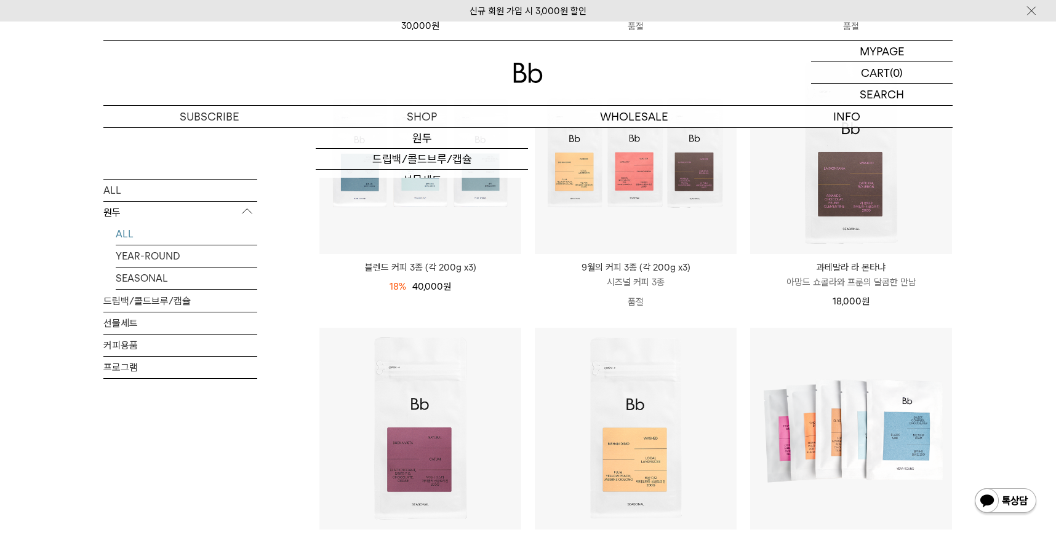
scroll to position [405, 0]
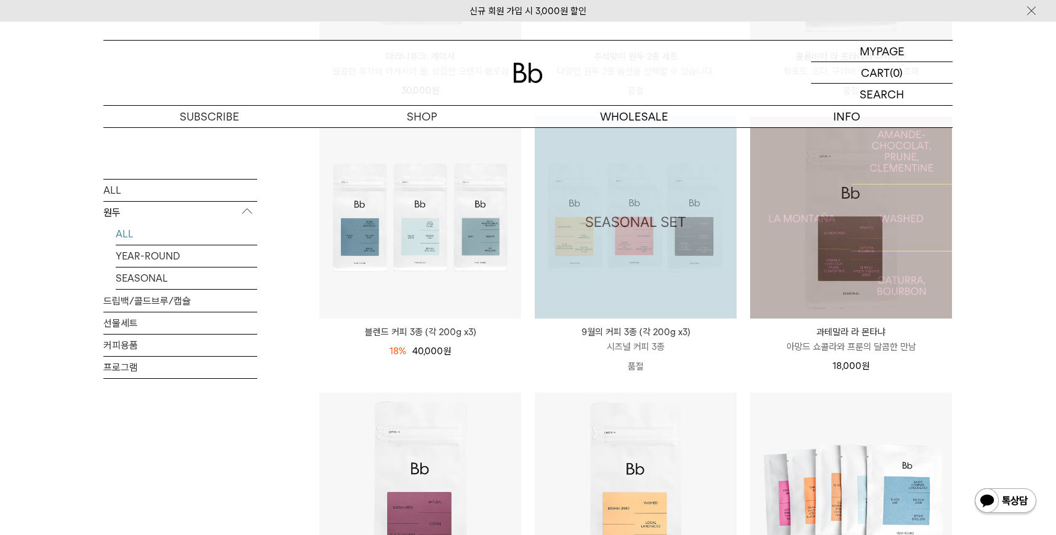
click at [663, 247] on img at bounding box center [636, 218] width 202 height 202
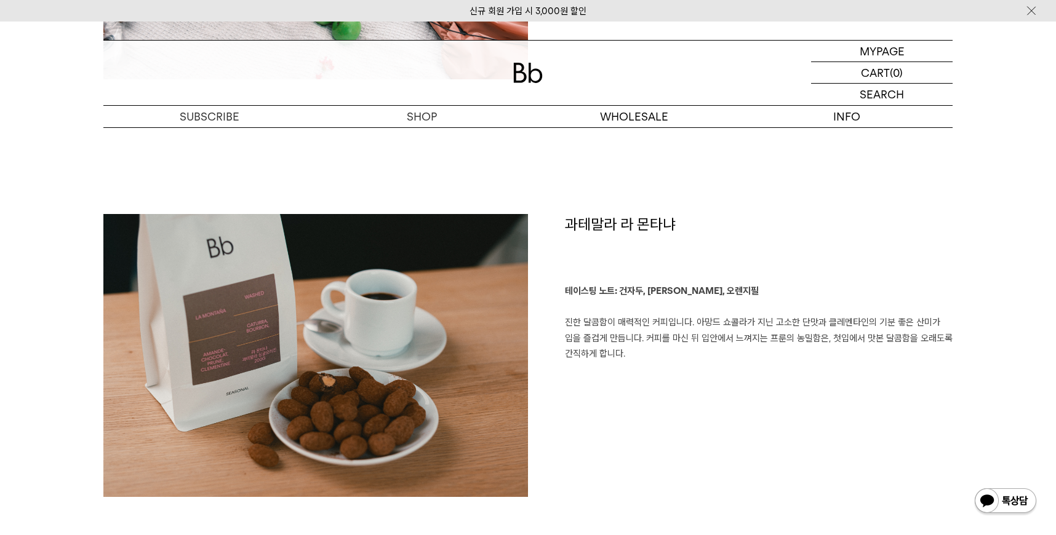
scroll to position [2060, 0]
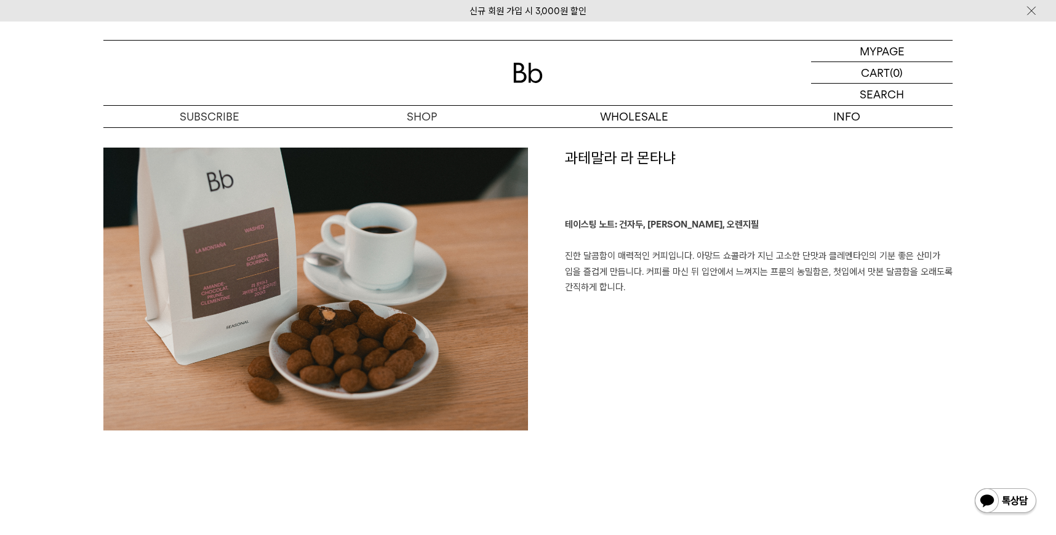
click at [733, 367] on div "과테말라 라 몬타냐 테이스팅 노트: 건자두, [PERSON_NAME], 오렌지필 진한 달콤함이 매력적인 커피입니다. 아망드 쇼콜라가 지닌 고소…" at bounding box center [740, 301] width 424 height 306
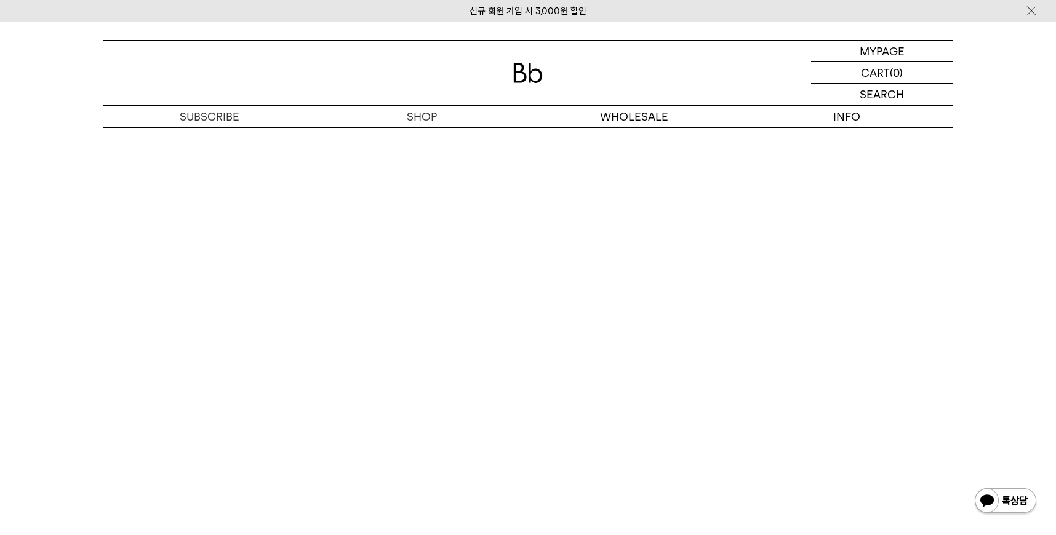
scroll to position [3608, 0]
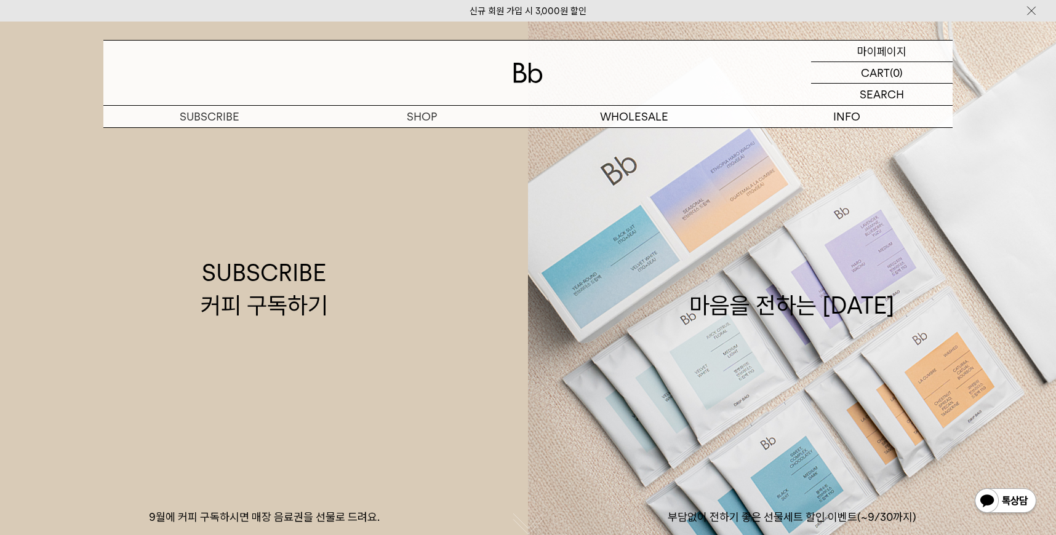
click at [894, 51] on p "마이페이지" at bounding box center [881, 51] width 49 height 21
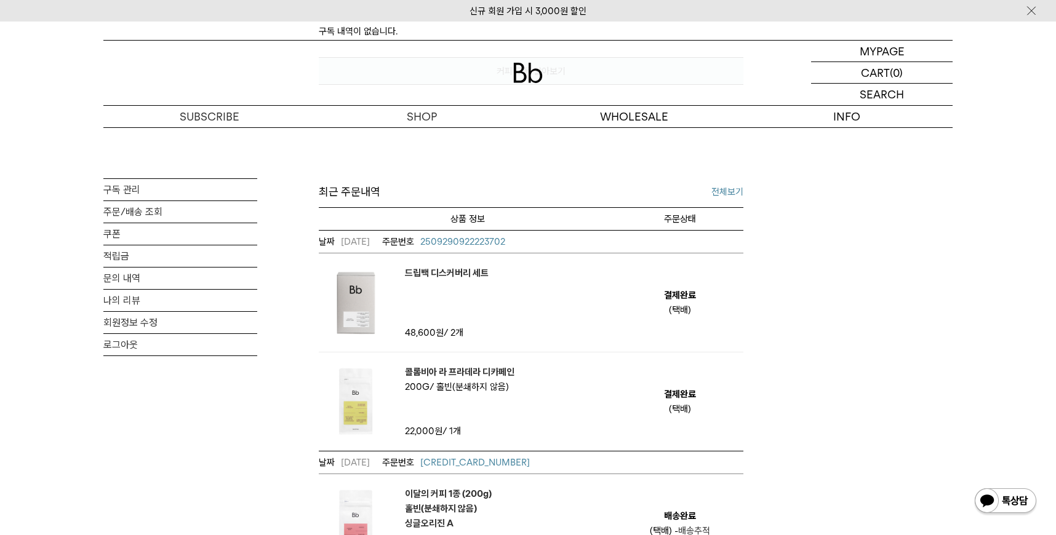
scroll to position [429, 0]
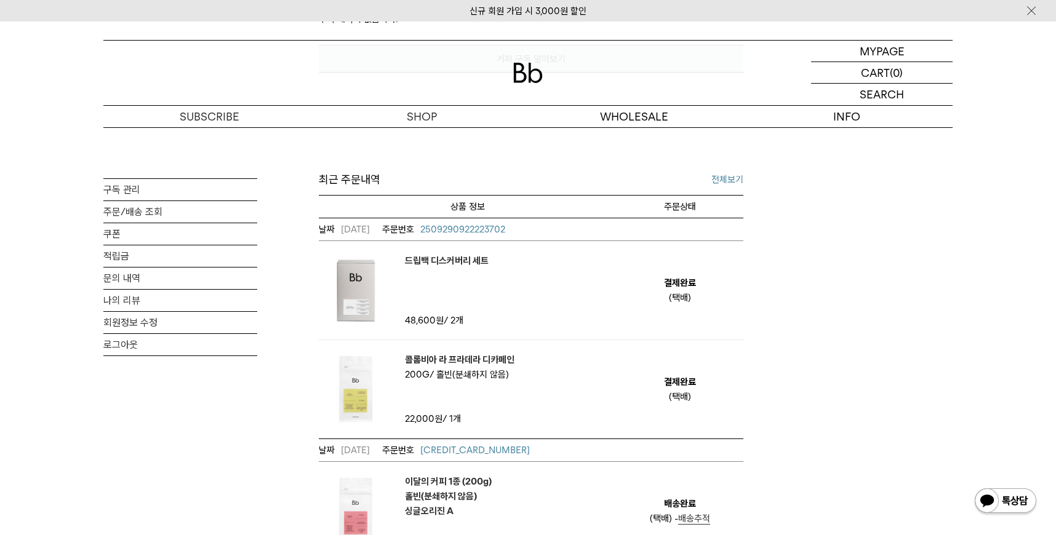
drag, startPoint x: 298, startPoint y: 224, endPoint x: 905, endPoint y: 407, distance: 634.3
click at [905, 407] on div "MY PAGE 구독 관리 주문/배송 조회 쿠폰 적립금 문의 내역 나의 리뷰 회원정보 수정 로그아웃 주연님 안녕하세요! 회원님의 등급은 일반회원…" at bounding box center [527, 287] width 849 height 1178
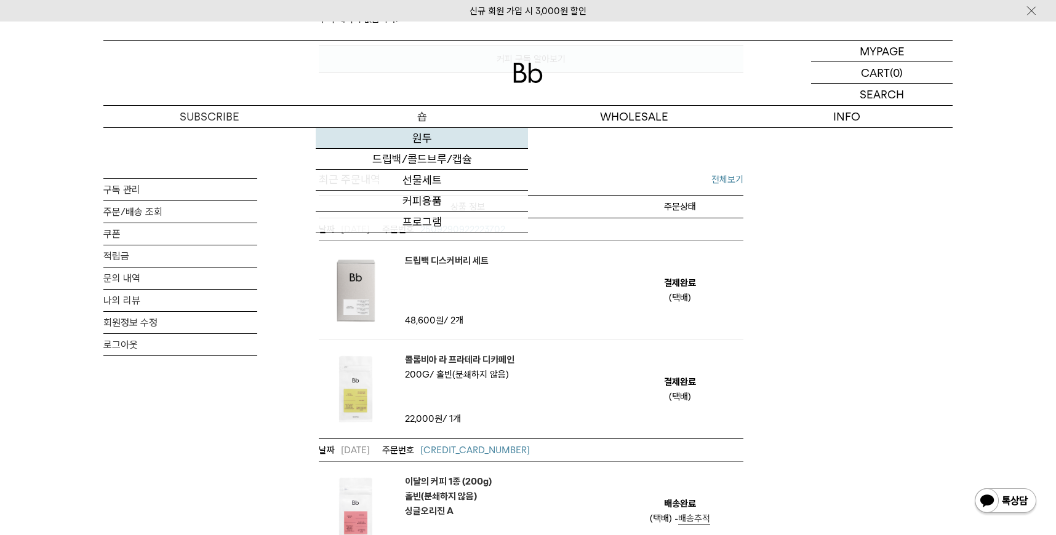
click at [426, 141] on link "원두" at bounding box center [422, 138] width 212 height 21
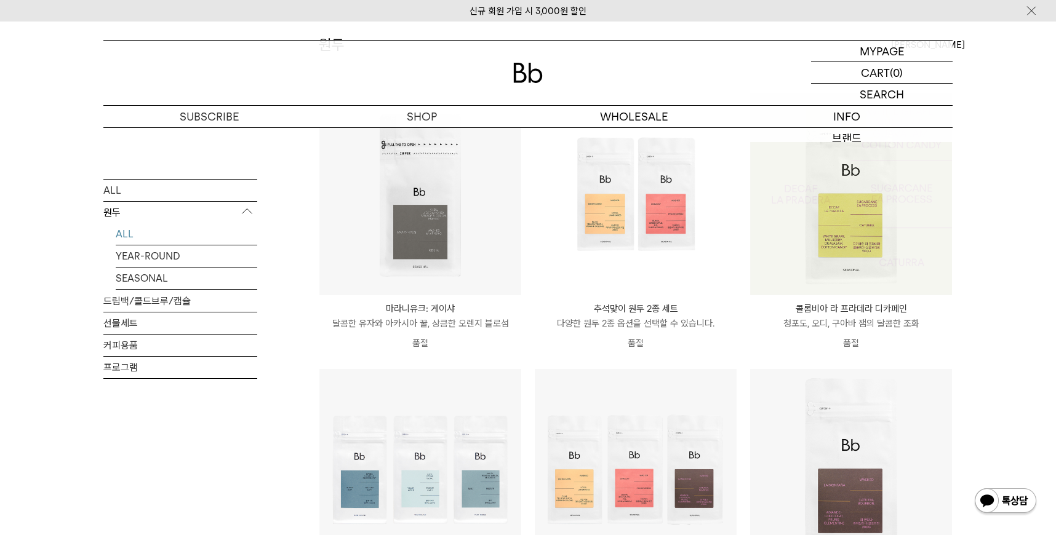
scroll to position [153, 0]
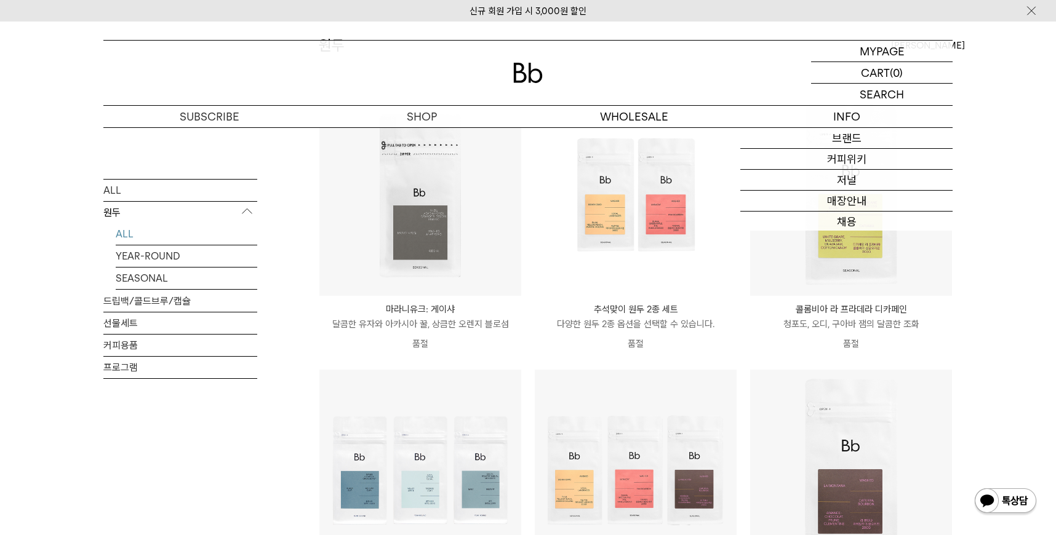
click at [535, 73] on img at bounding box center [528, 73] width 30 height 20
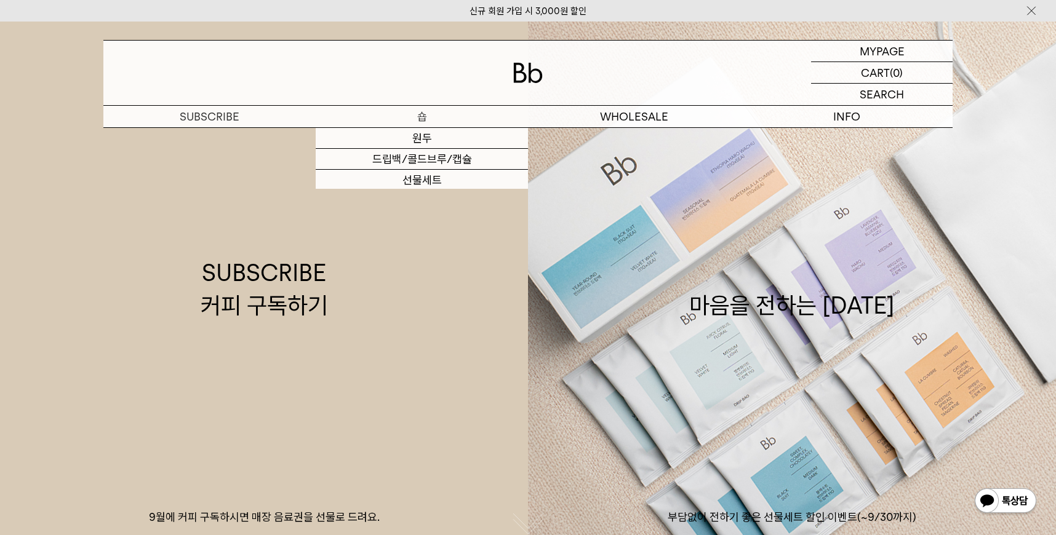
click at [423, 114] on p "숍" at bounding box center [422, 117] width 212 height 22
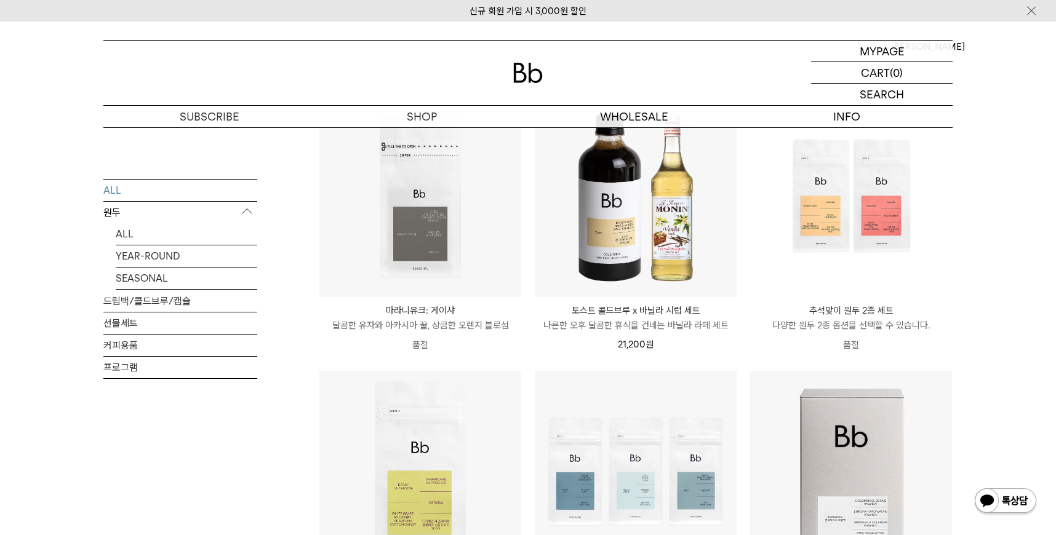
scroll to position [51, 0]
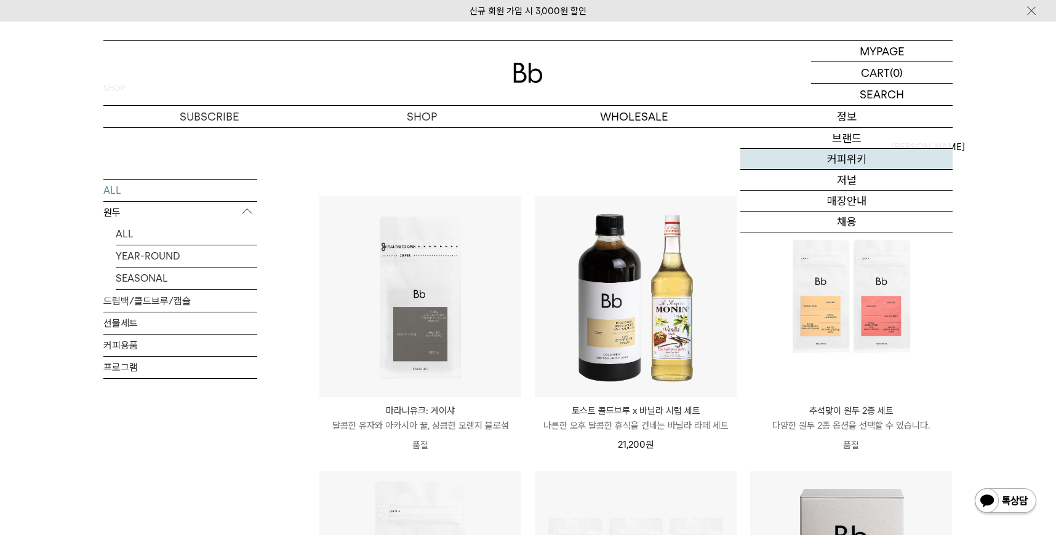
click at [851, 168] on link "커피위키" at bounding box center [846, 159] width 212 height 21
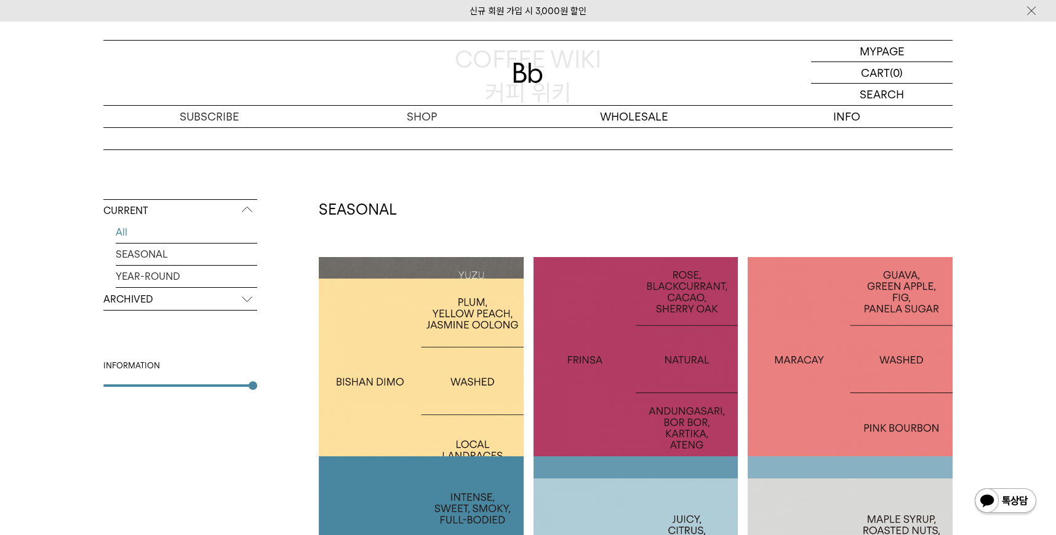
scroll to position [10, 0]
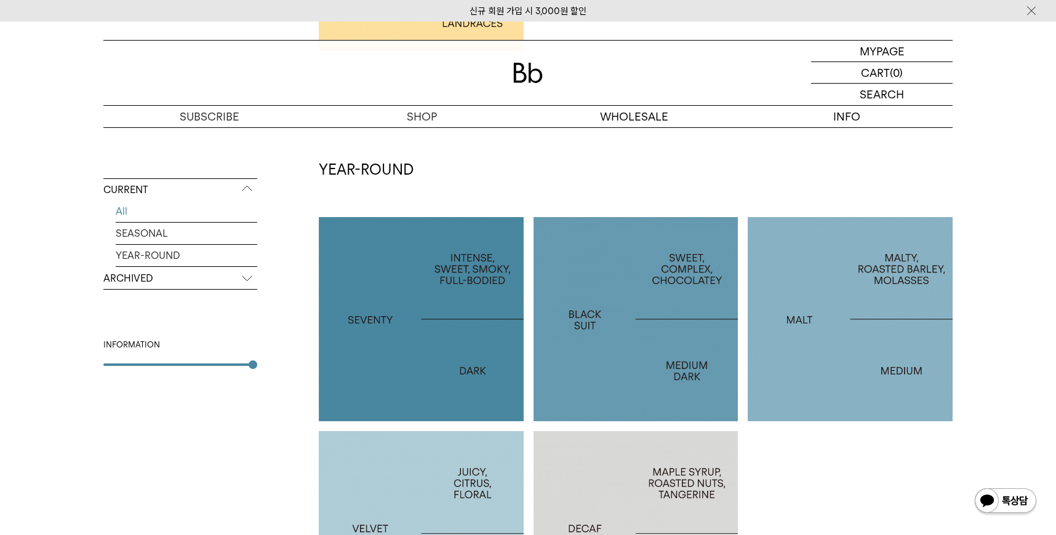
scroll to position [693, 0]
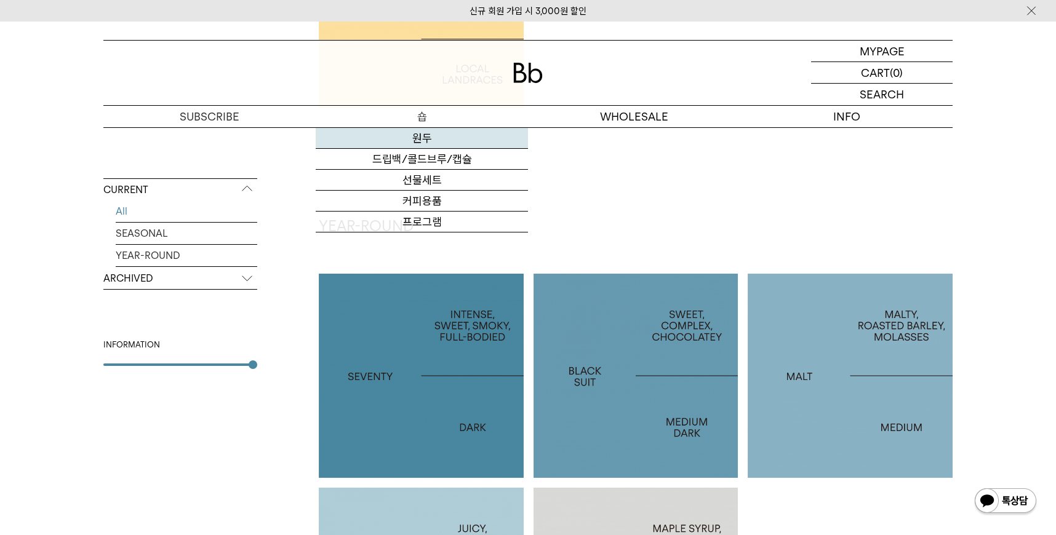
click at [433, 141] on link "원두" at bounding box center [422, 138] width 212 height 21
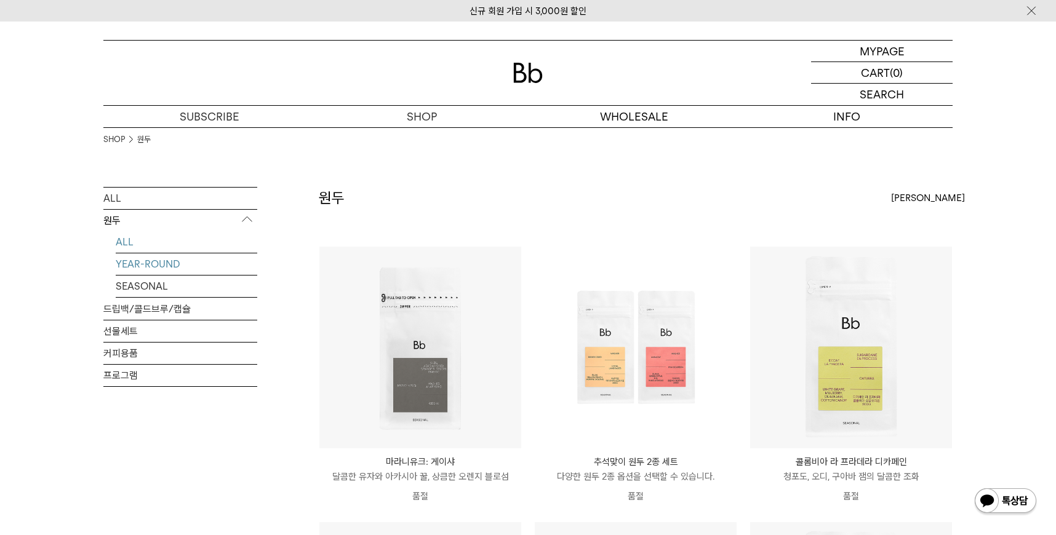
click at [141, 265] on link "YEAR-ROUND" at bounding box center [186, 264] width 141 height 22
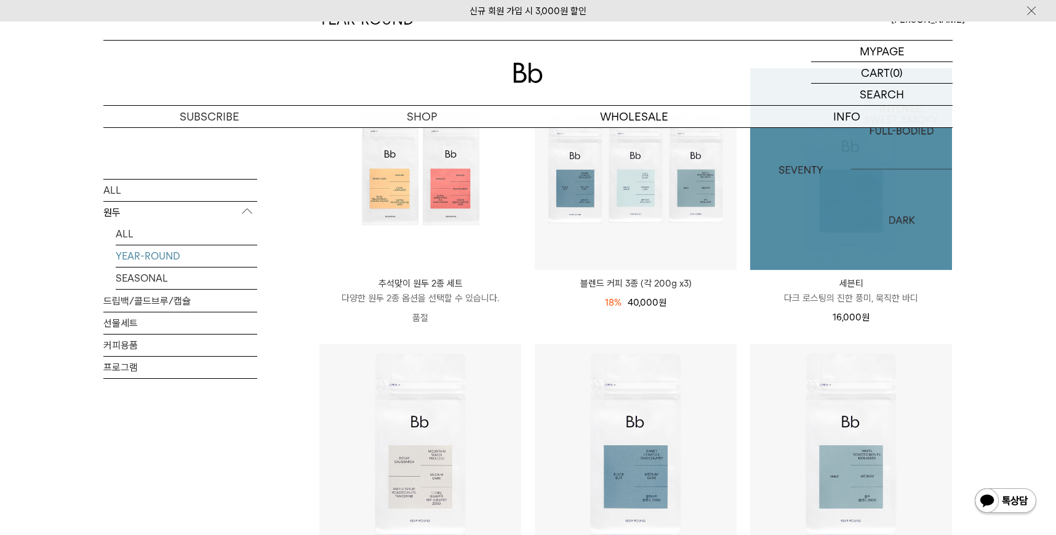
scroll to position [255, 0]
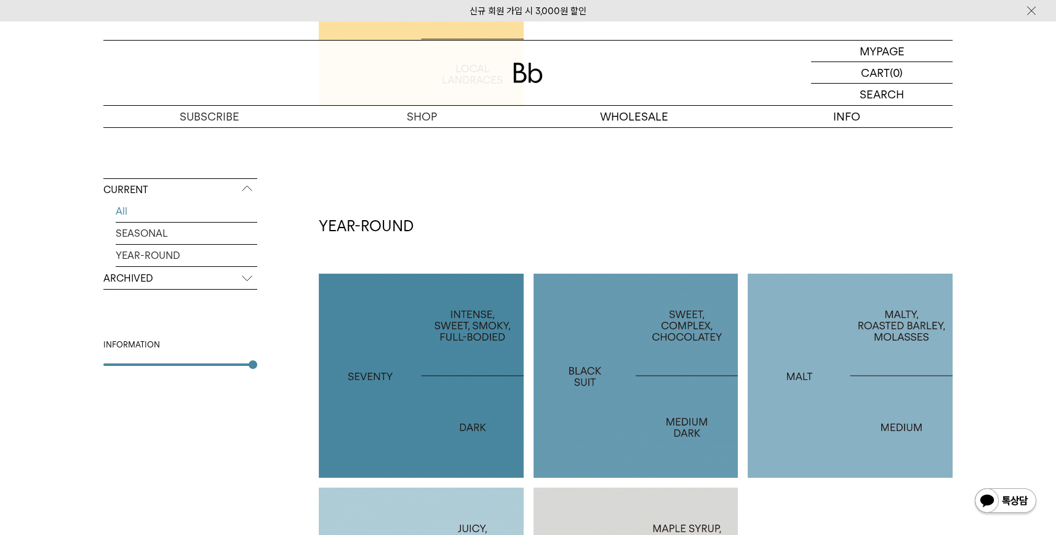
scroll to position [654, 0]
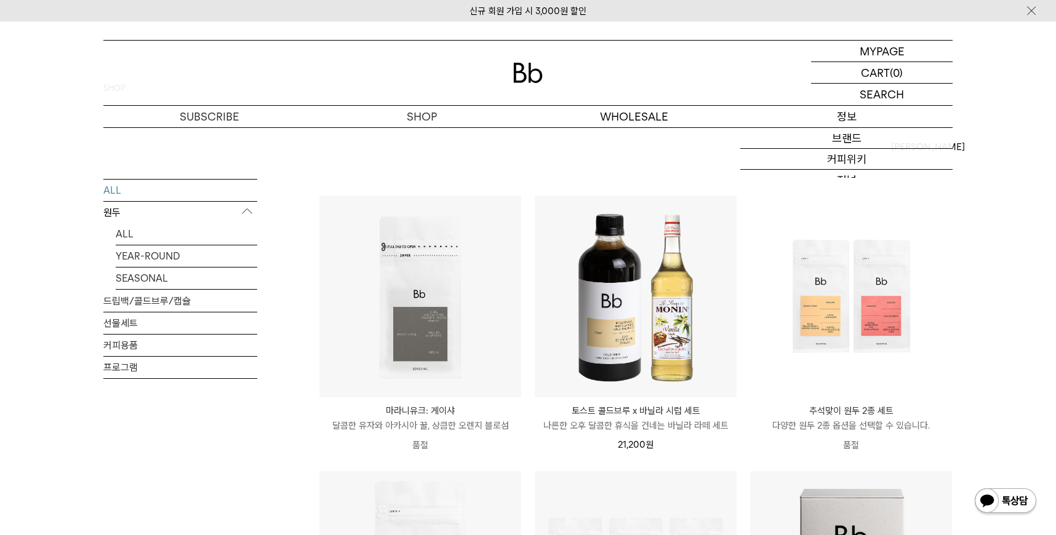
click at [847, 119] on p "정보" at bounding box center [846, 117] width 212 height 22
click at [845, 113] on p "정보" at bounding box center [846, 117] width 212 height 22
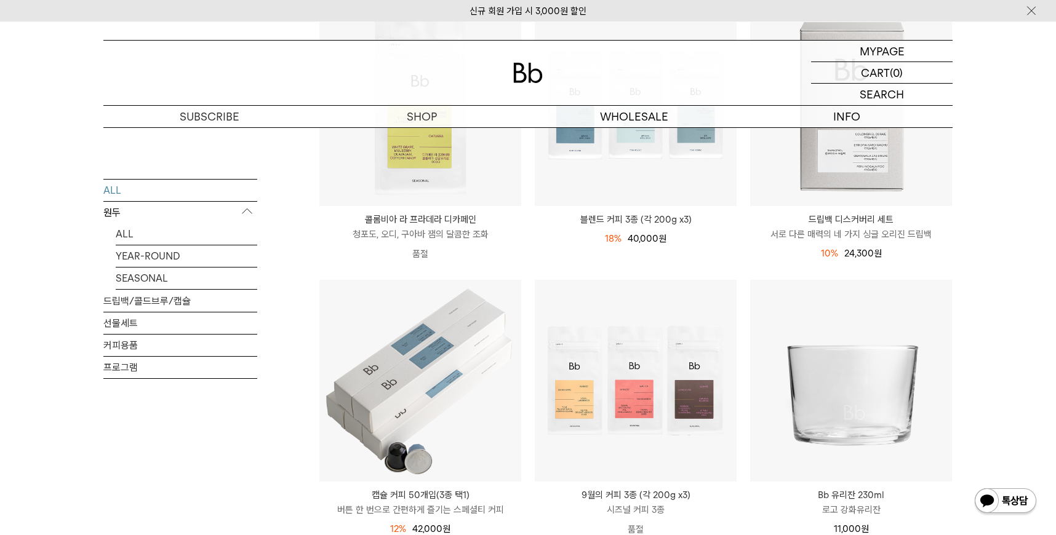
scroll to position [488, 0]
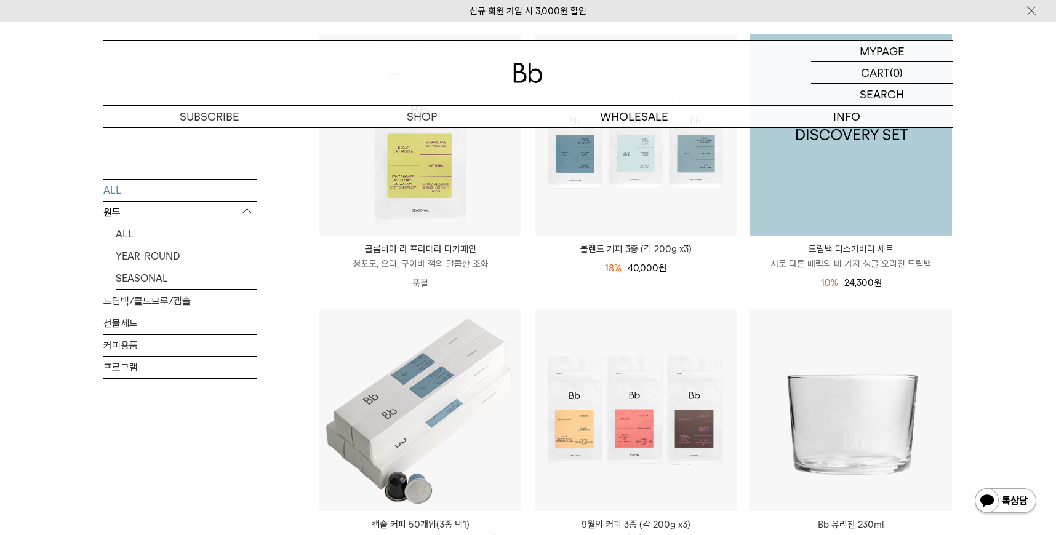
click at [904, 174] on img at bounding box center [851, 135] width 202 height 202
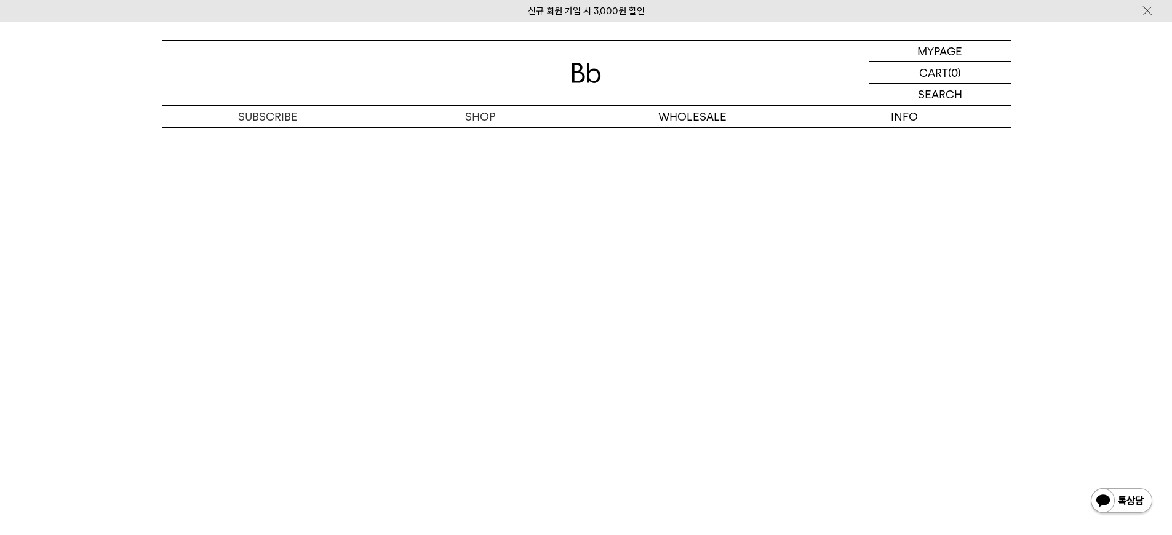
scroll to position [3120, 0]
